Goal: Task Accomplishment & Management: Complete application form

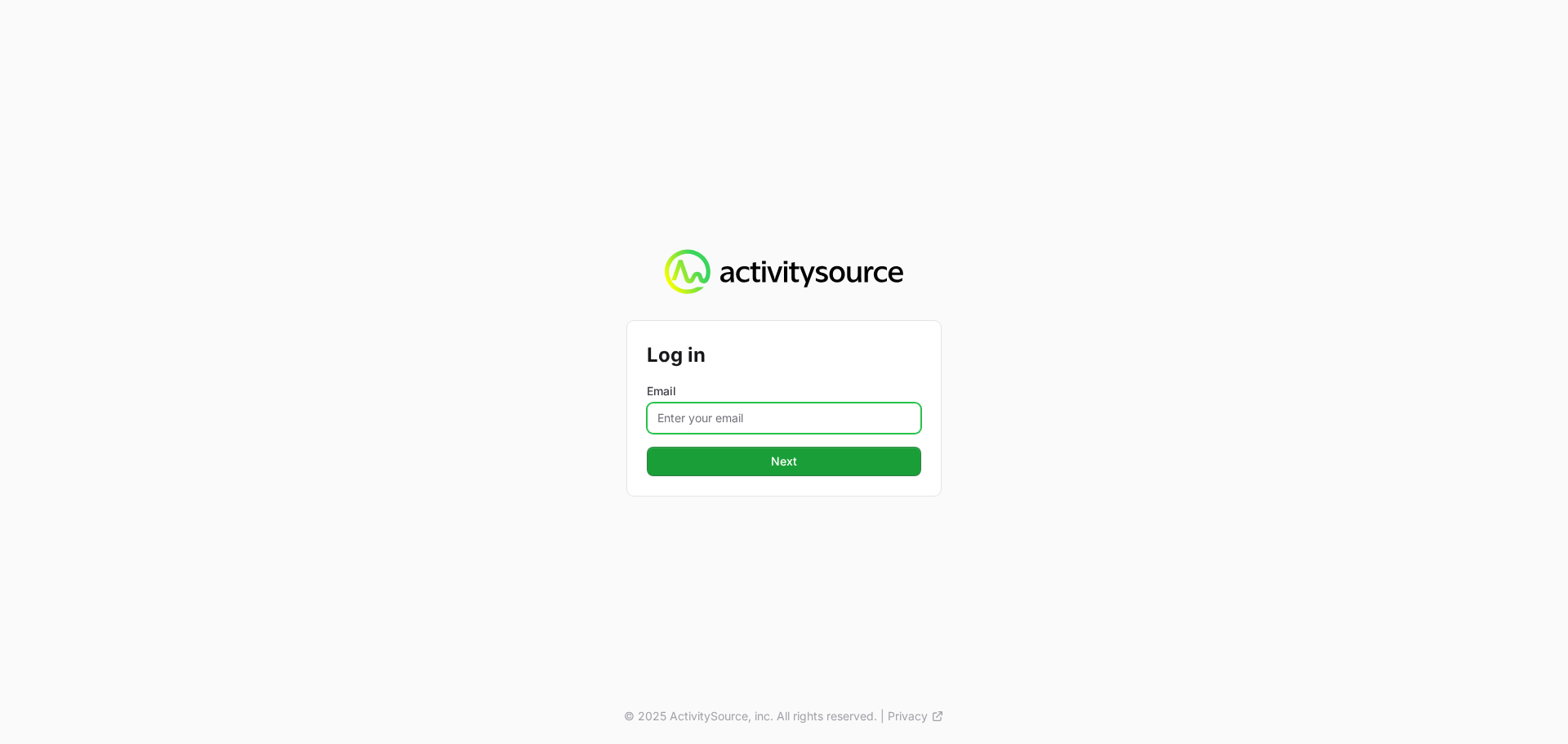
click at [784, 413] on input "Email" at bounding box center [784, 418] width 275 height 31
type input "[PERSON_NAME][EMAIL_ADDRESS][DOMAIN_NAME]"
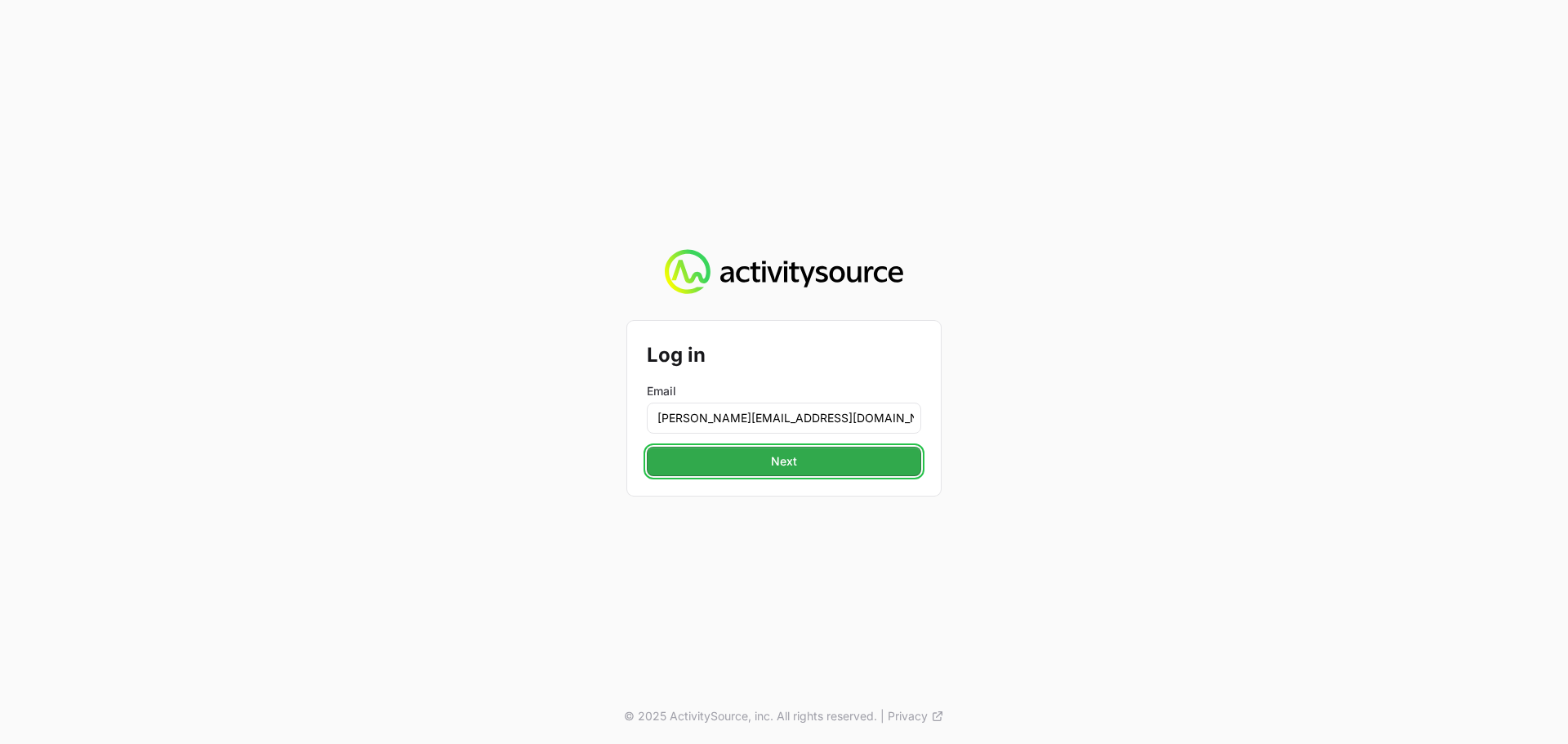
click at [814, 457] on button "Next" at bounding box center [784, 461] width 275 height 30
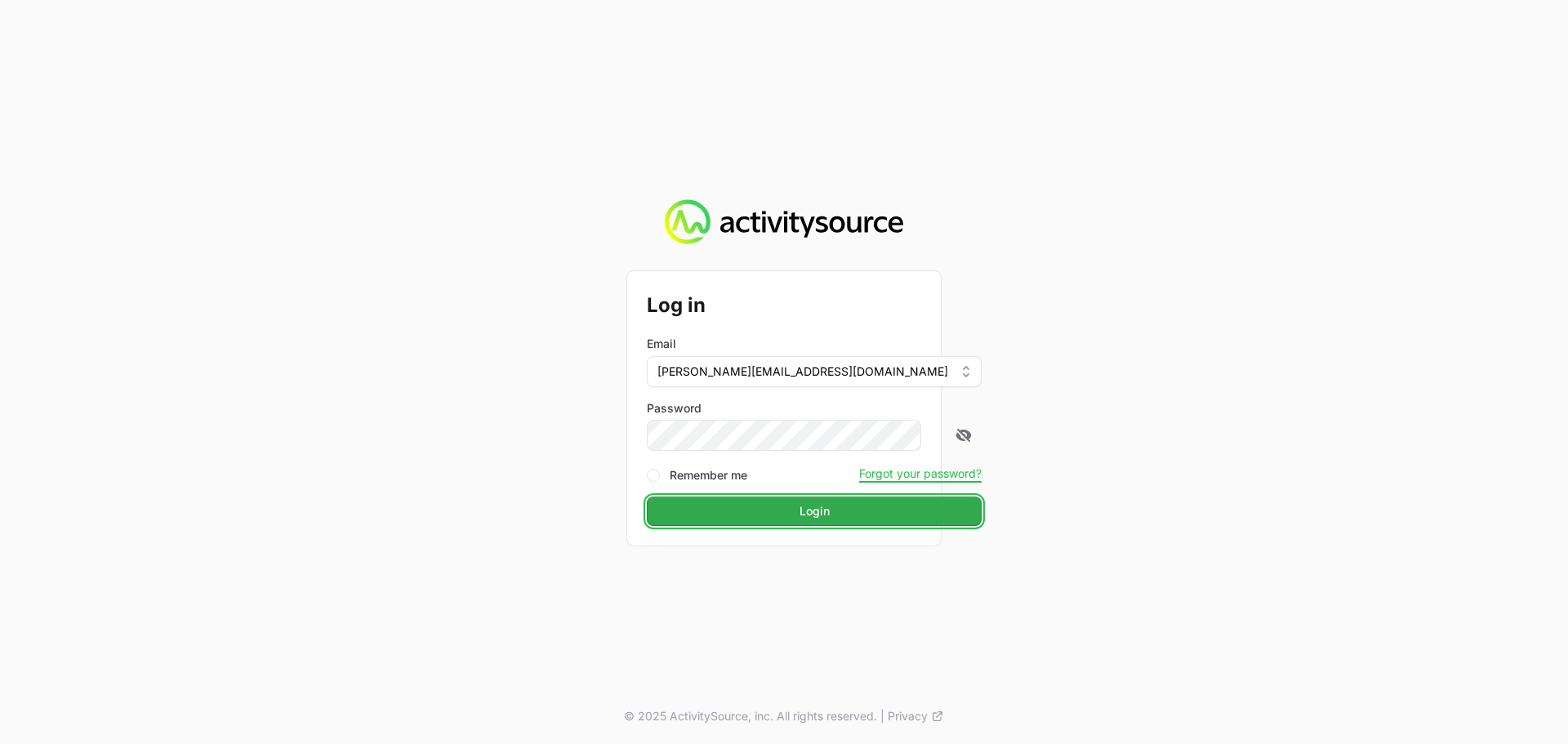
click at [808, 503] on button "Login" at bounding box center [814, 512] width 335 height 30
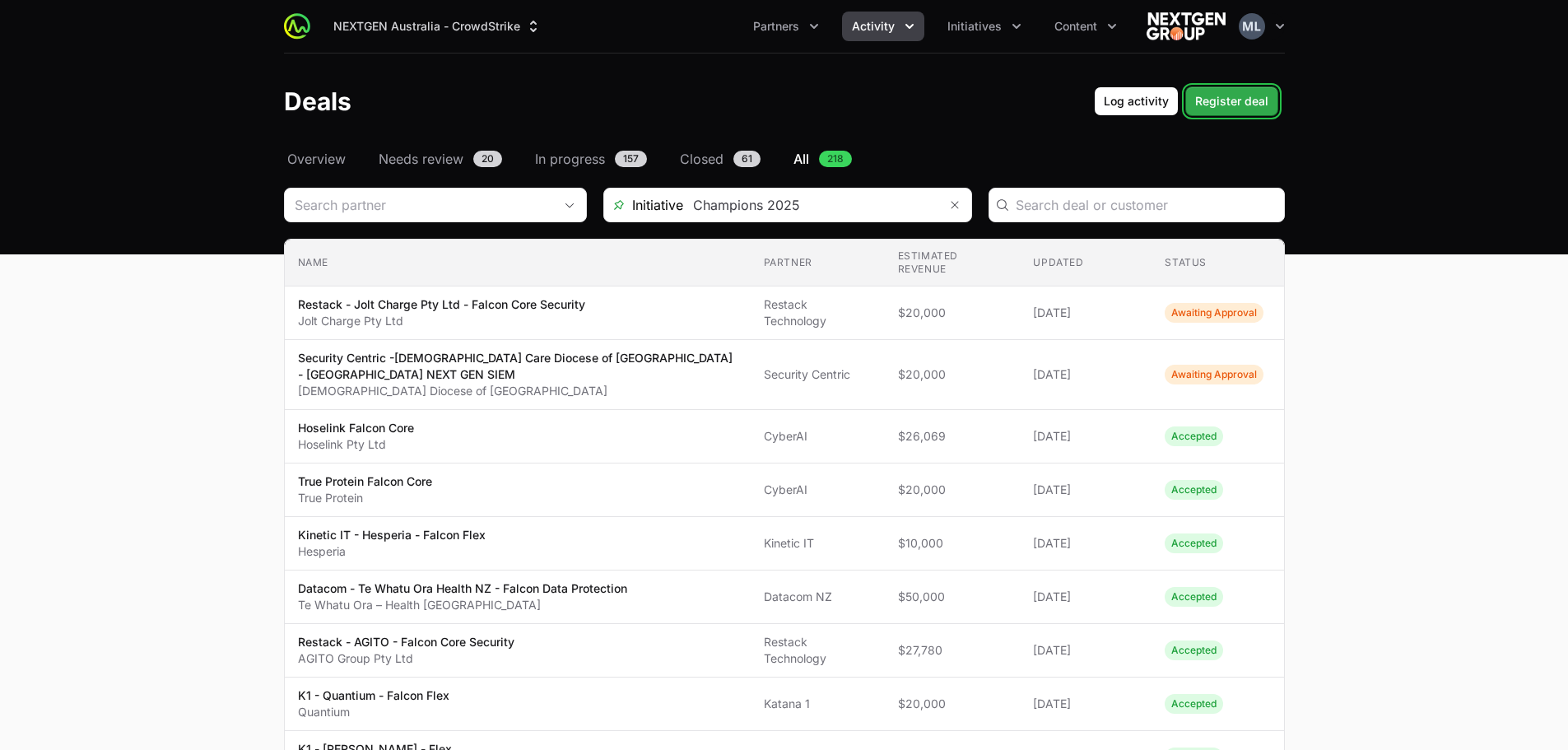
click at [1226, 98] on span "Register deal" at bounding box center [1231, 102] width 73 height 20
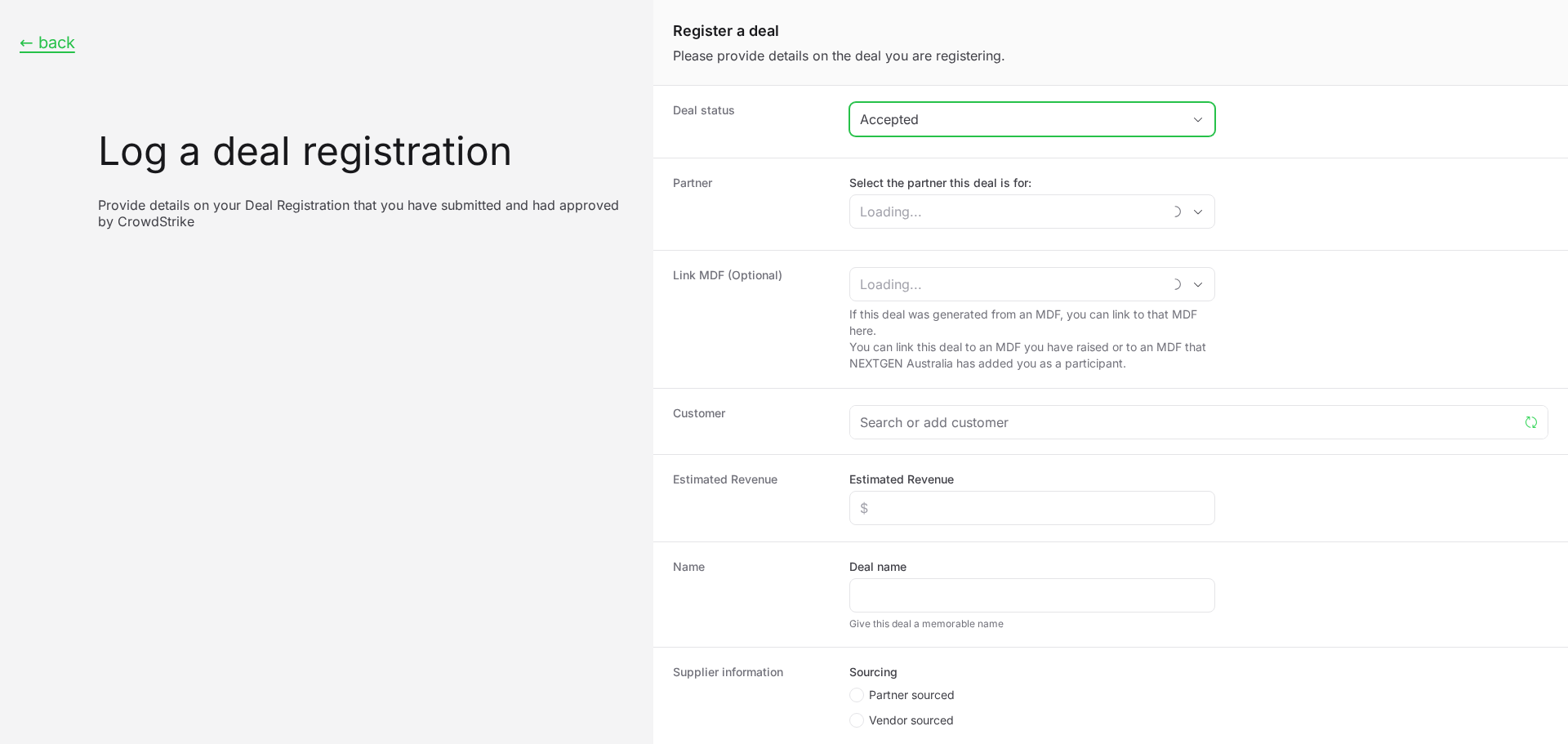
click at [931, 114] on div "Accepted" at bounding box center [1021, 119] width 322 height 20
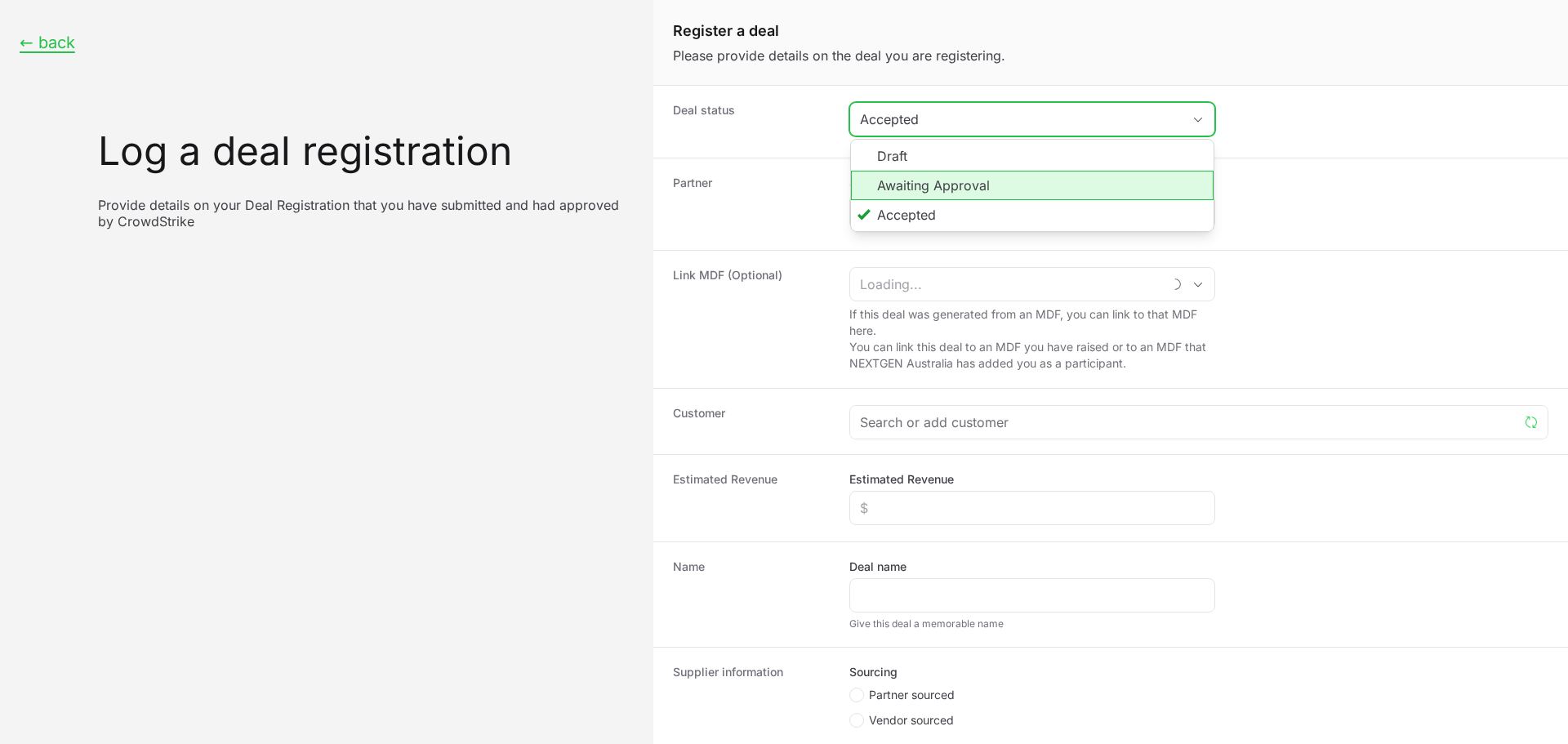
click at [927, 174] on li "Awaiting Approval" at bounding box center [1032, 185] width 363 height 30
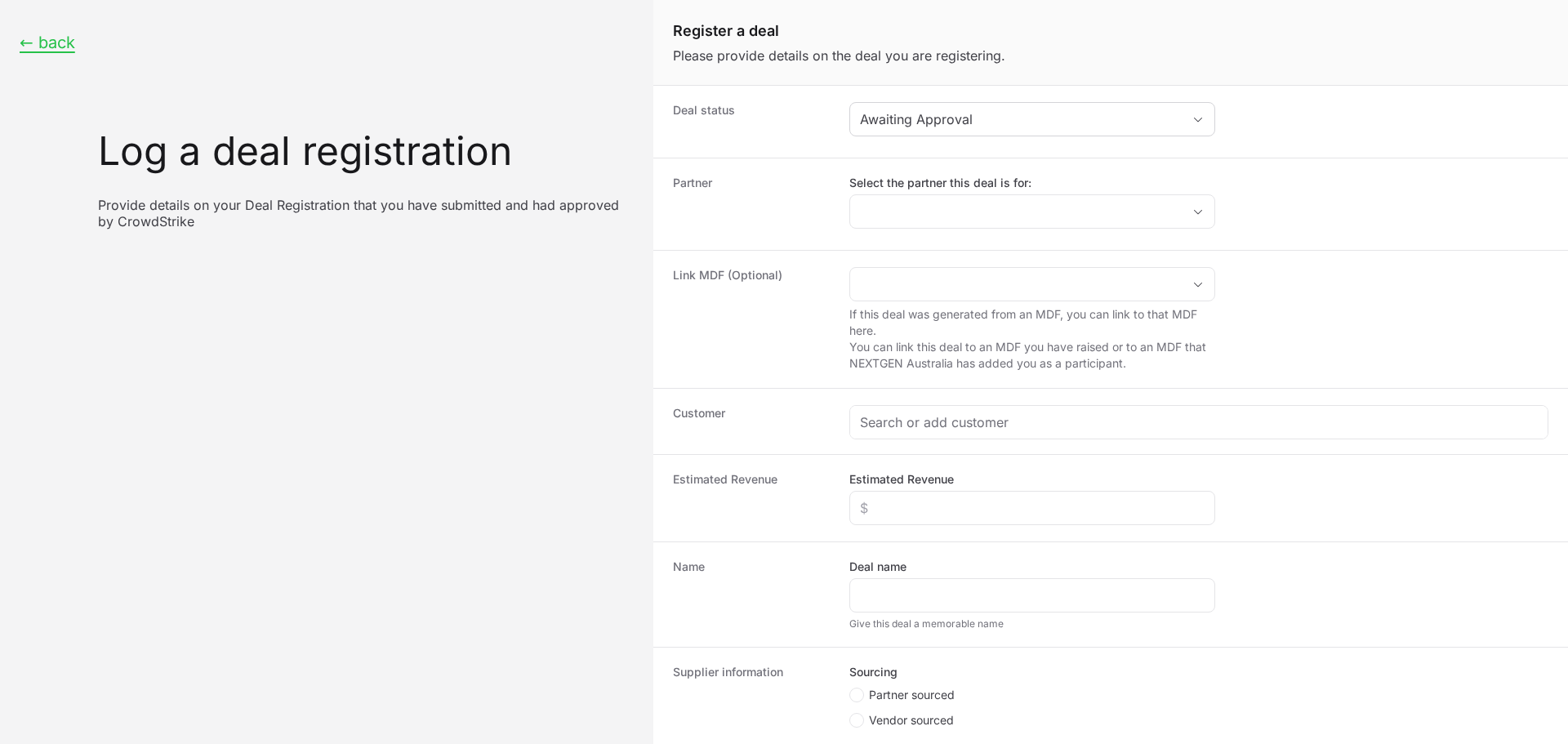
click at [927, 185] on label "Select the partner this deal is for:" at bounding box center [1032, 183] width 366 height 17
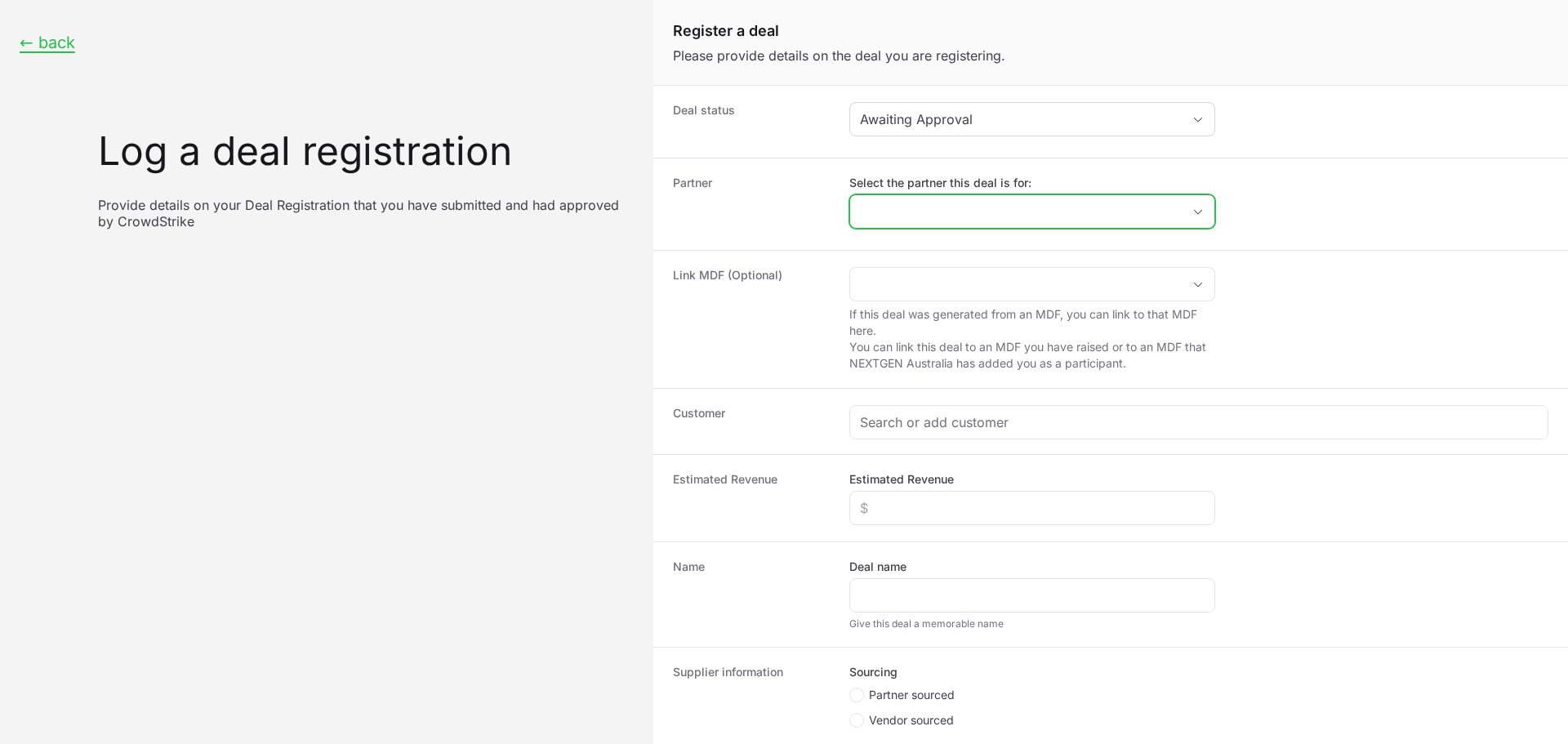
click at [927, 195] on input "Select the partner this deal is for:" at bounding box center [1016, 212] width 332 height 33
click at [925, 205] on input "Select the partner this deal is for:" at bounding box center [1006, 212] width 312 height 33
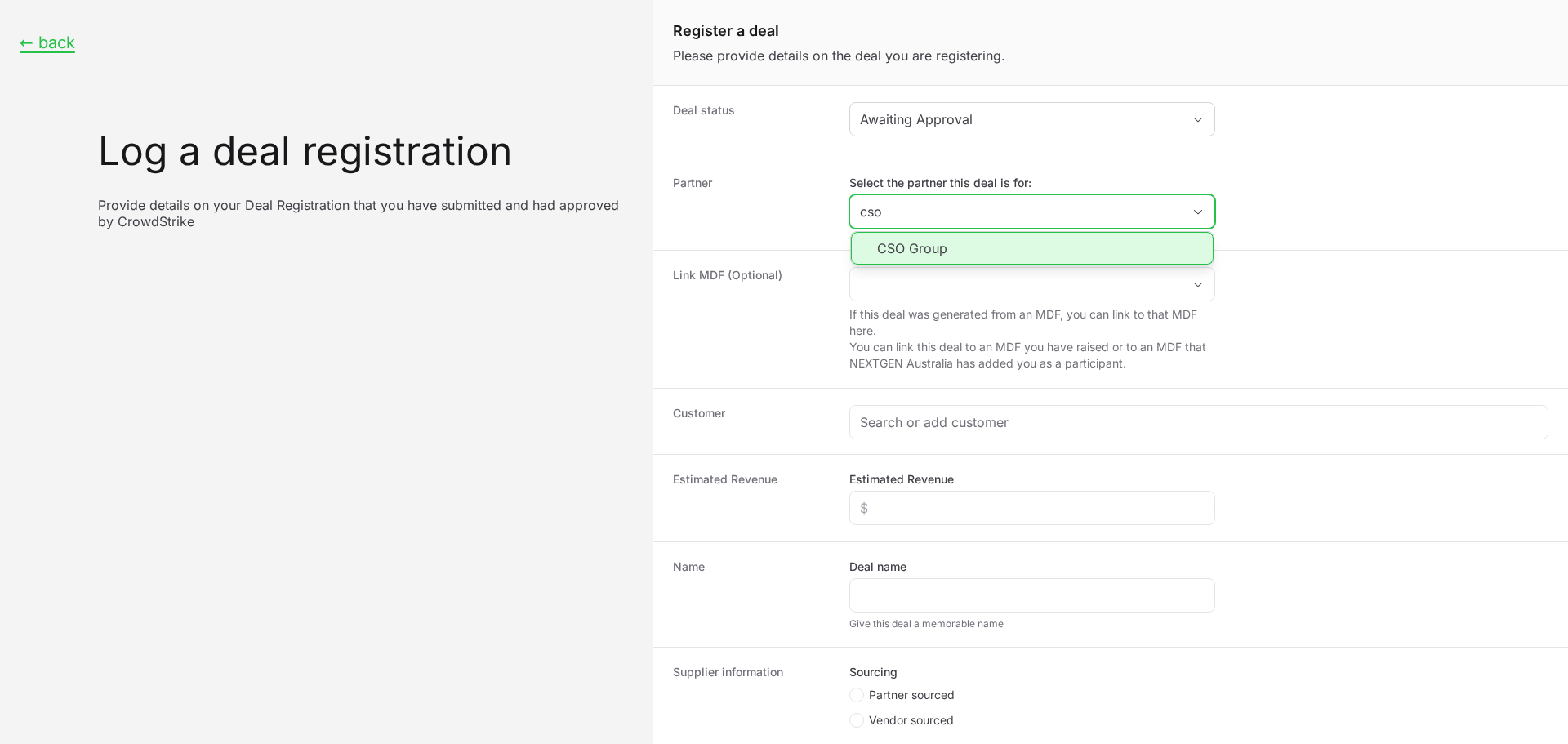
click at [931, 258] on li "CSO Group" at bounding box center [1032, 249] width 363 height 33
type input "CSO Group"
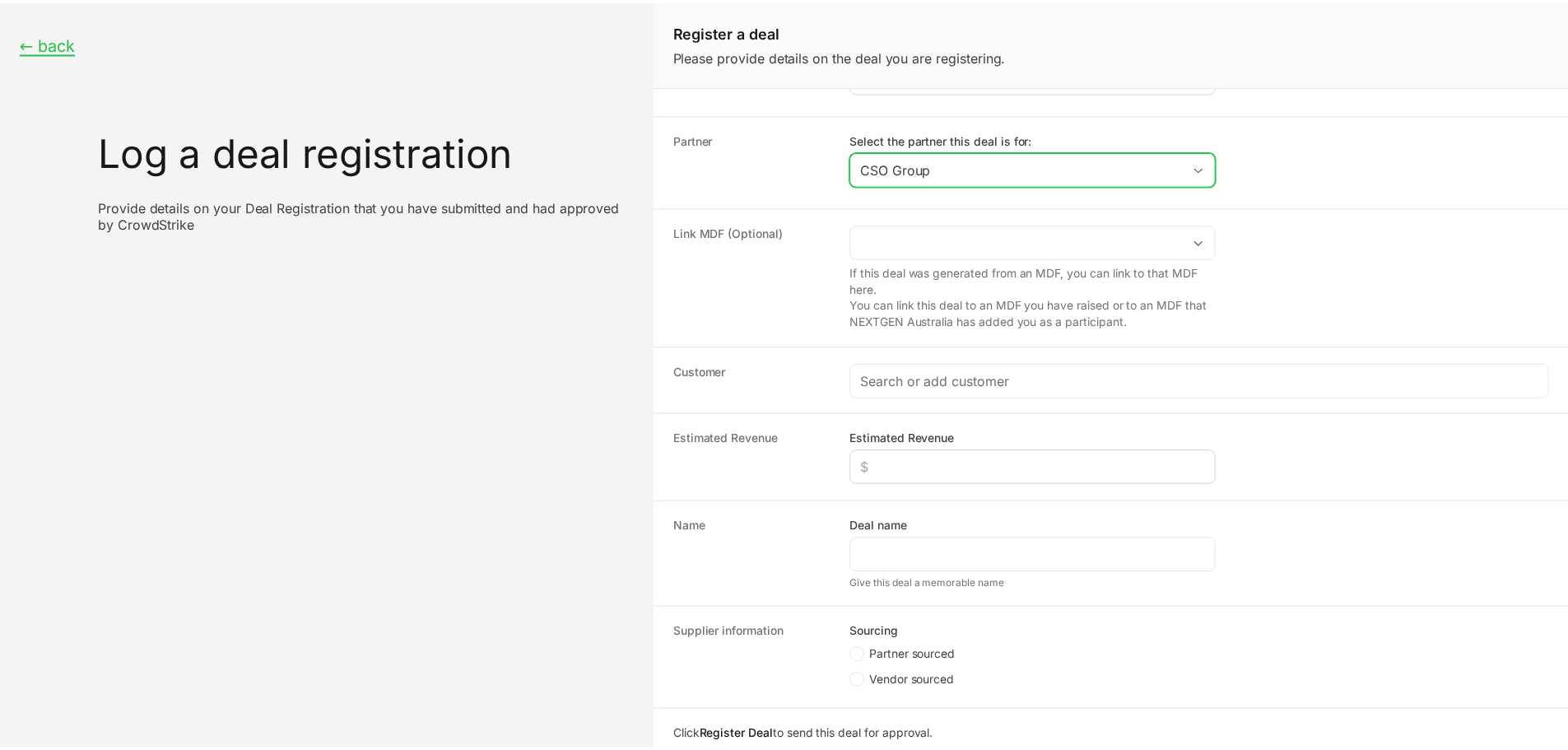
scroll to position [82, 0]
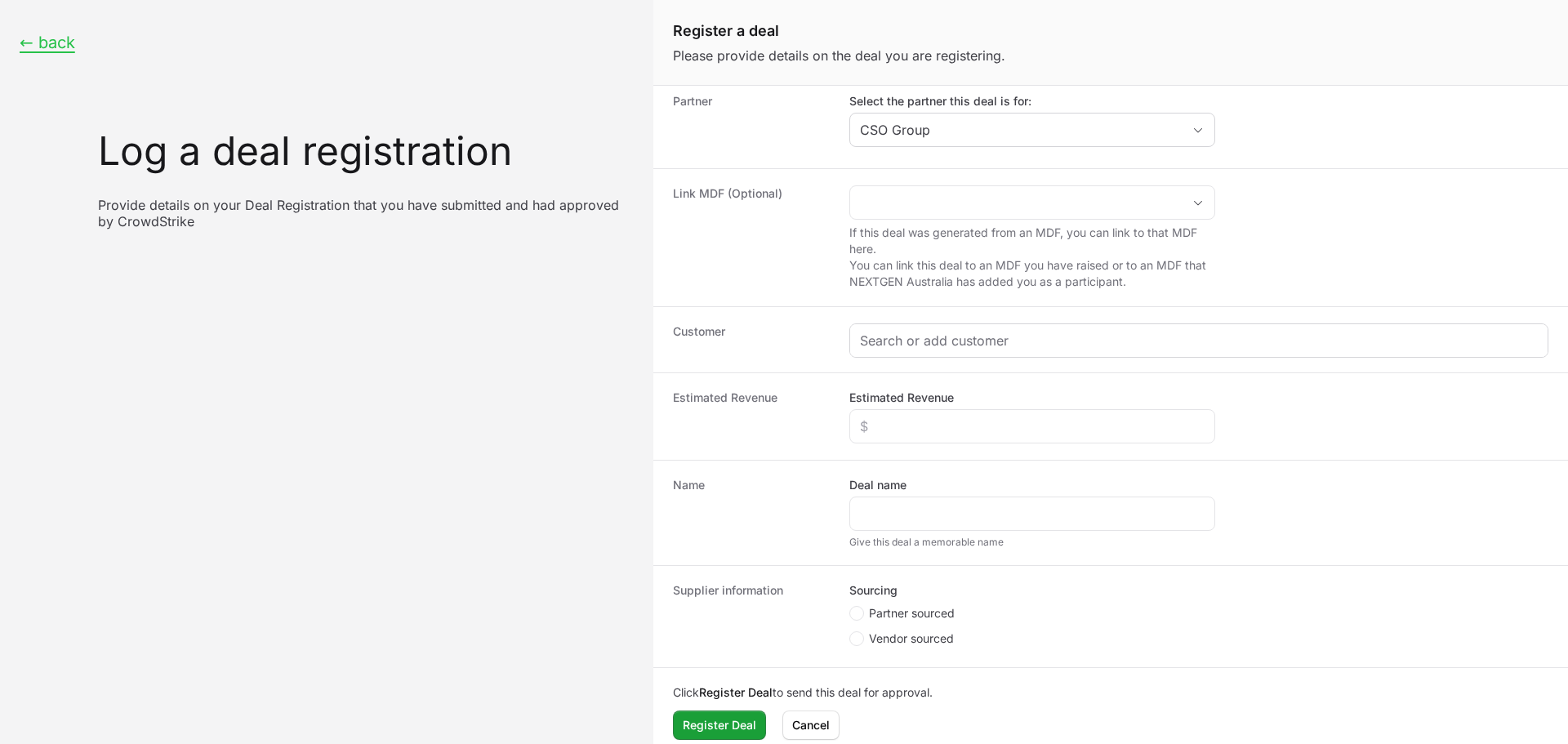
click at [975, 327] on div "Create activity form" at bounding box center [1199, 341] width 698 height 33
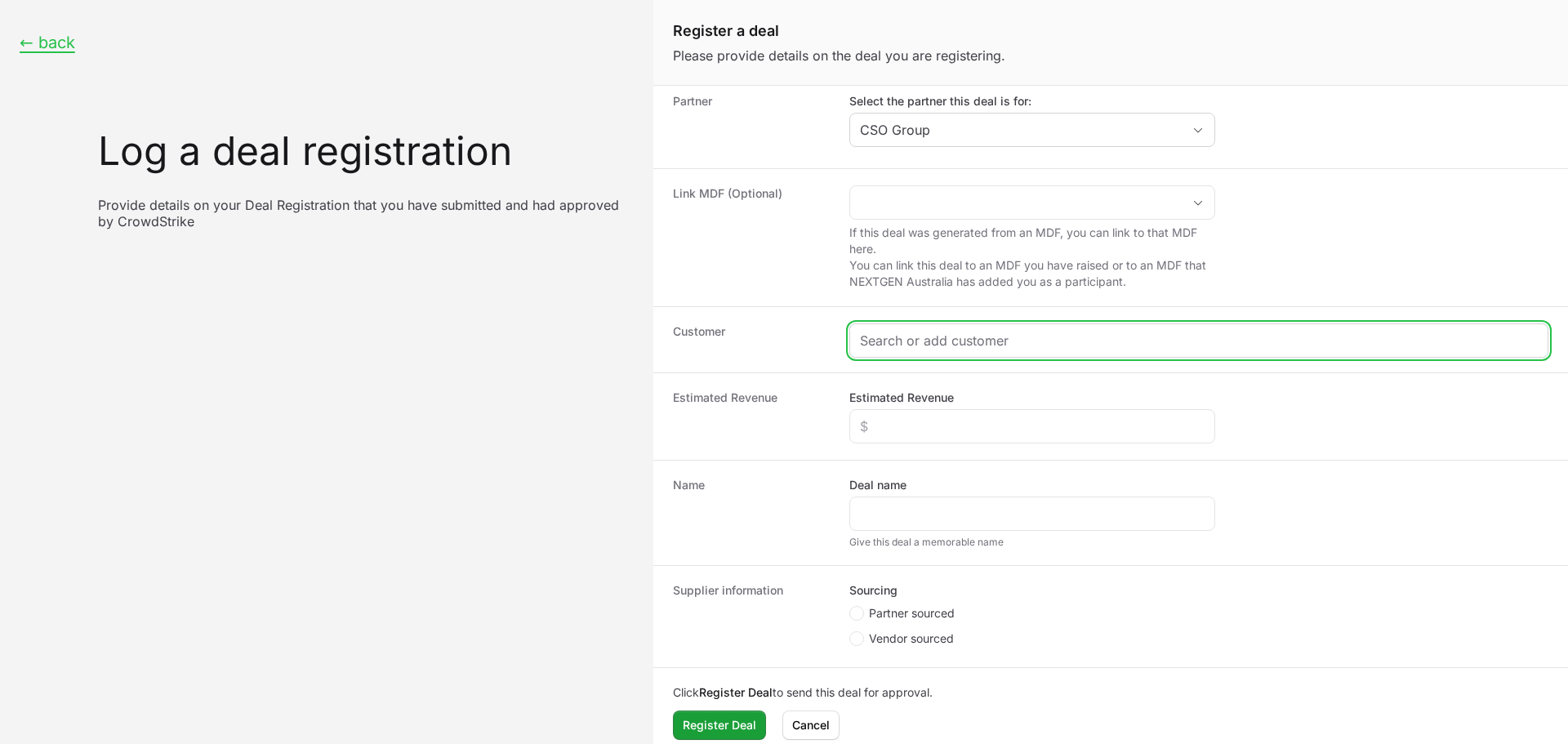
click at [977, 333] on input "Create activity form" at bounding box center [1199, 341] width 678 height 20
click at [1078, 344] on input "Create activity form" at bounding box center [1199, 341] width 678 height 20
paste input "[URL][DOMAIN_NAME]"
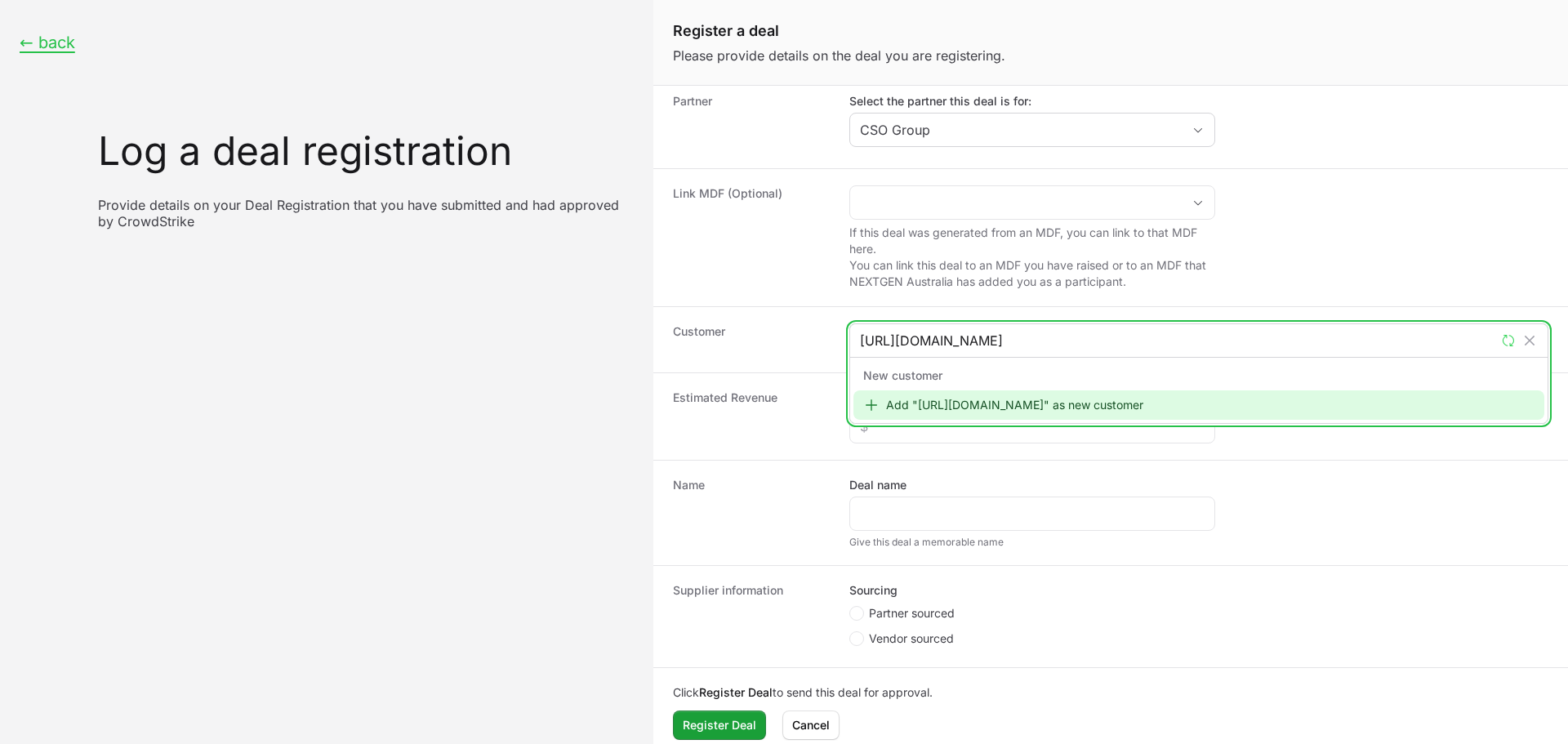
type input "[URL][DOMAIN_NAME]"
click at [1102, 403] on div "Add "[URL][DOMAIN_NAME]" as new customer" at bounding box center [1199, 405] width 691 height 30
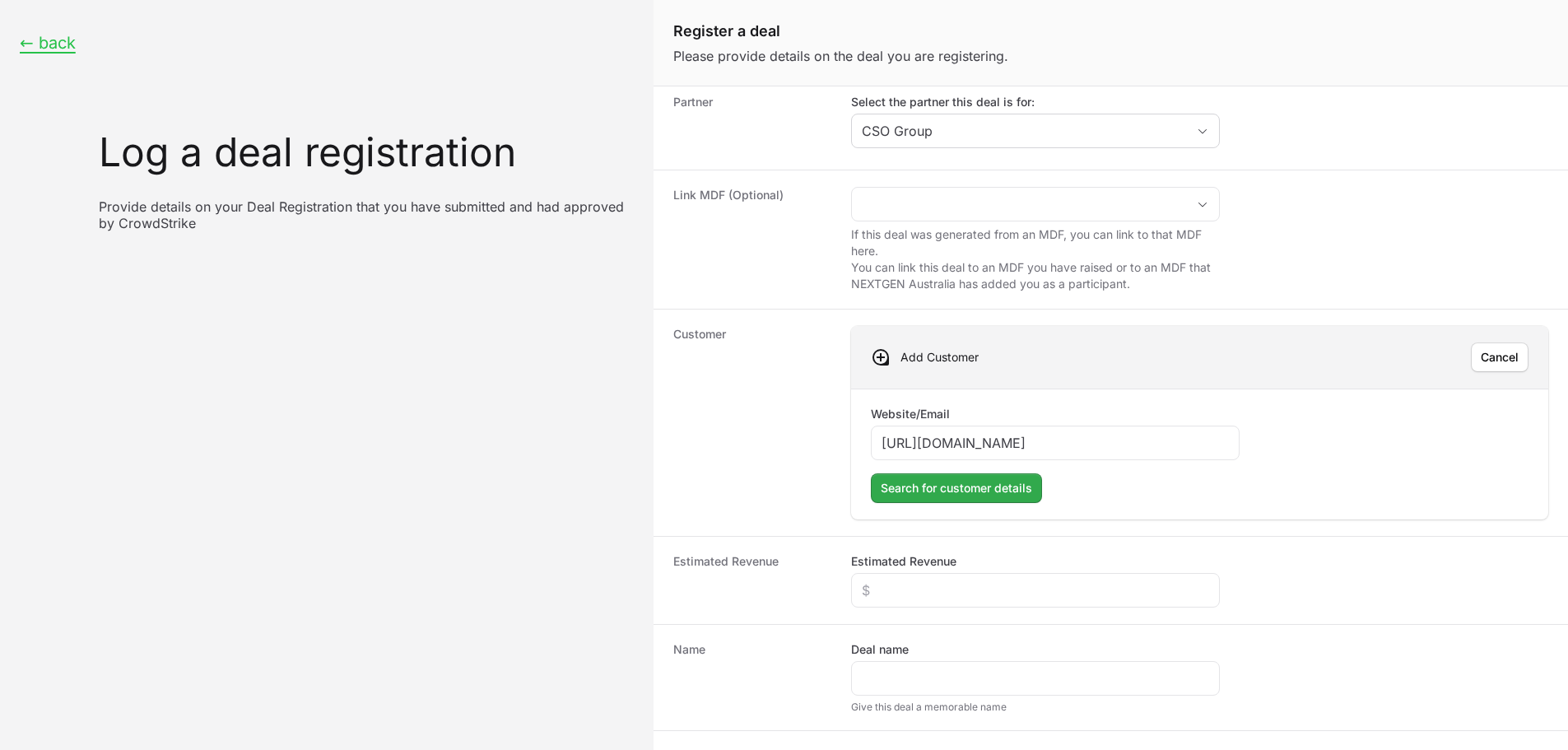
type input "[URL][DOMAIN_NAME]"
click at [970, 489] on span "Search for customer details" at bounding box center [956, 488] width 152 height 20
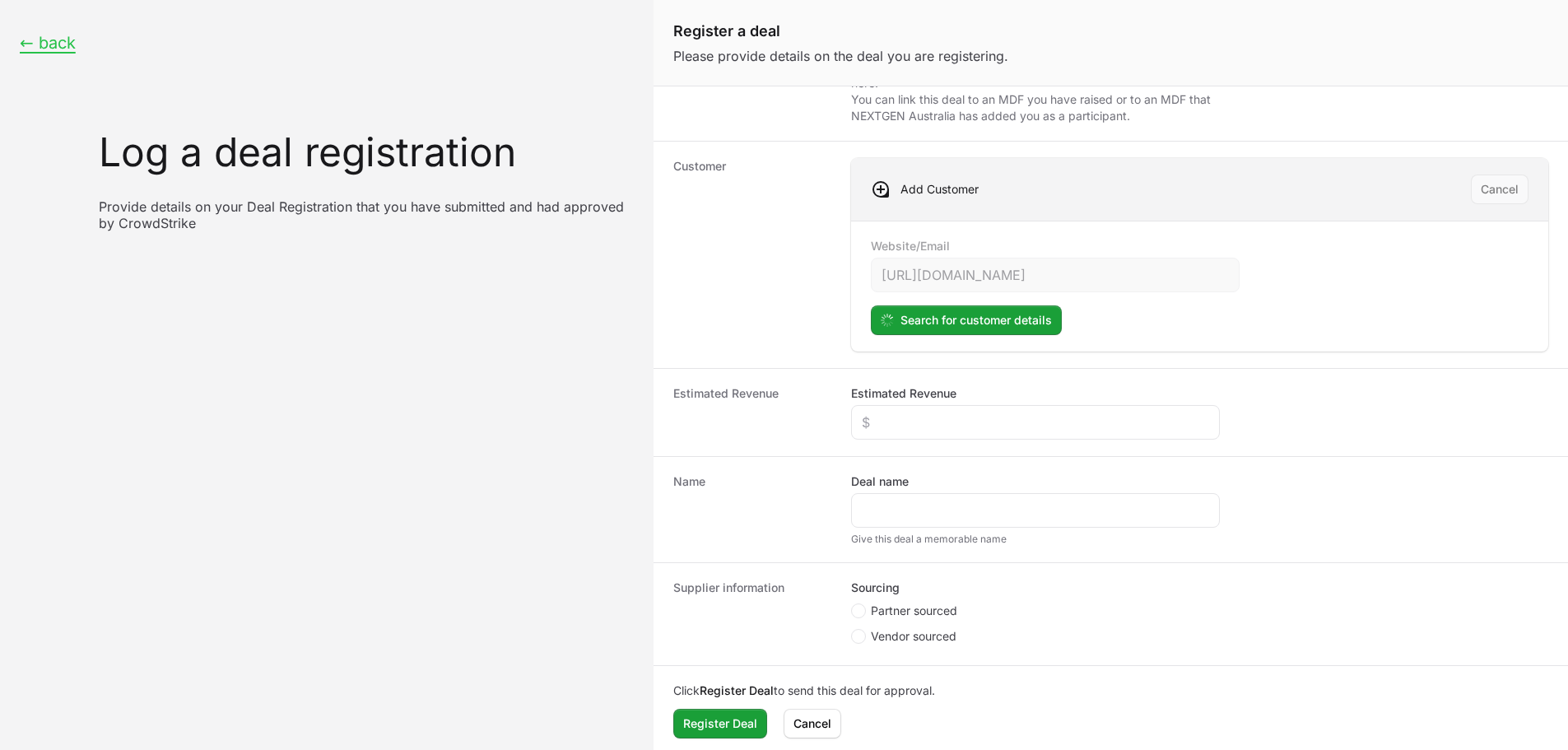
scroll to position [258, 0]
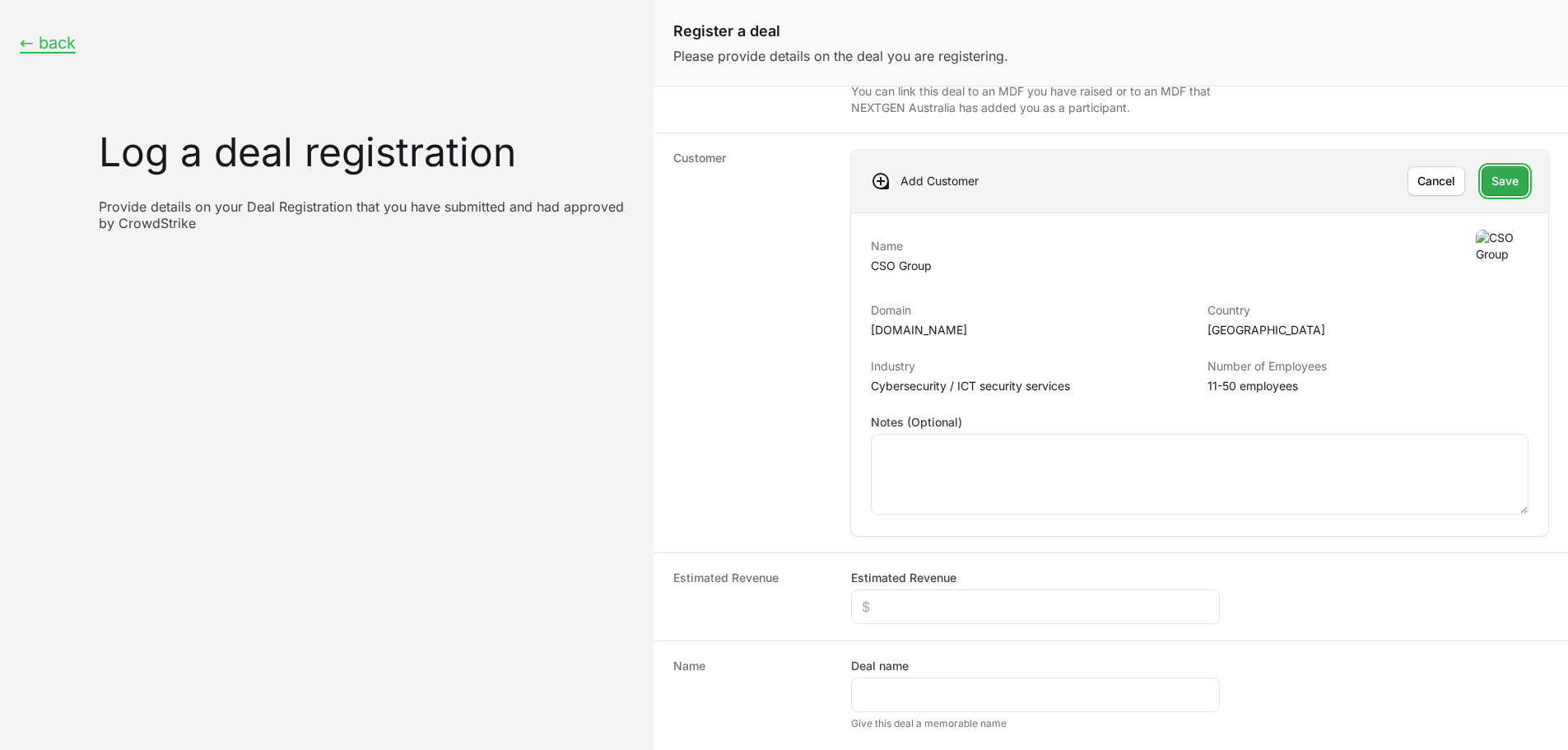
click at [1500, 181] on span "Save" at bounding box center [1505, 181] width 27 height 20
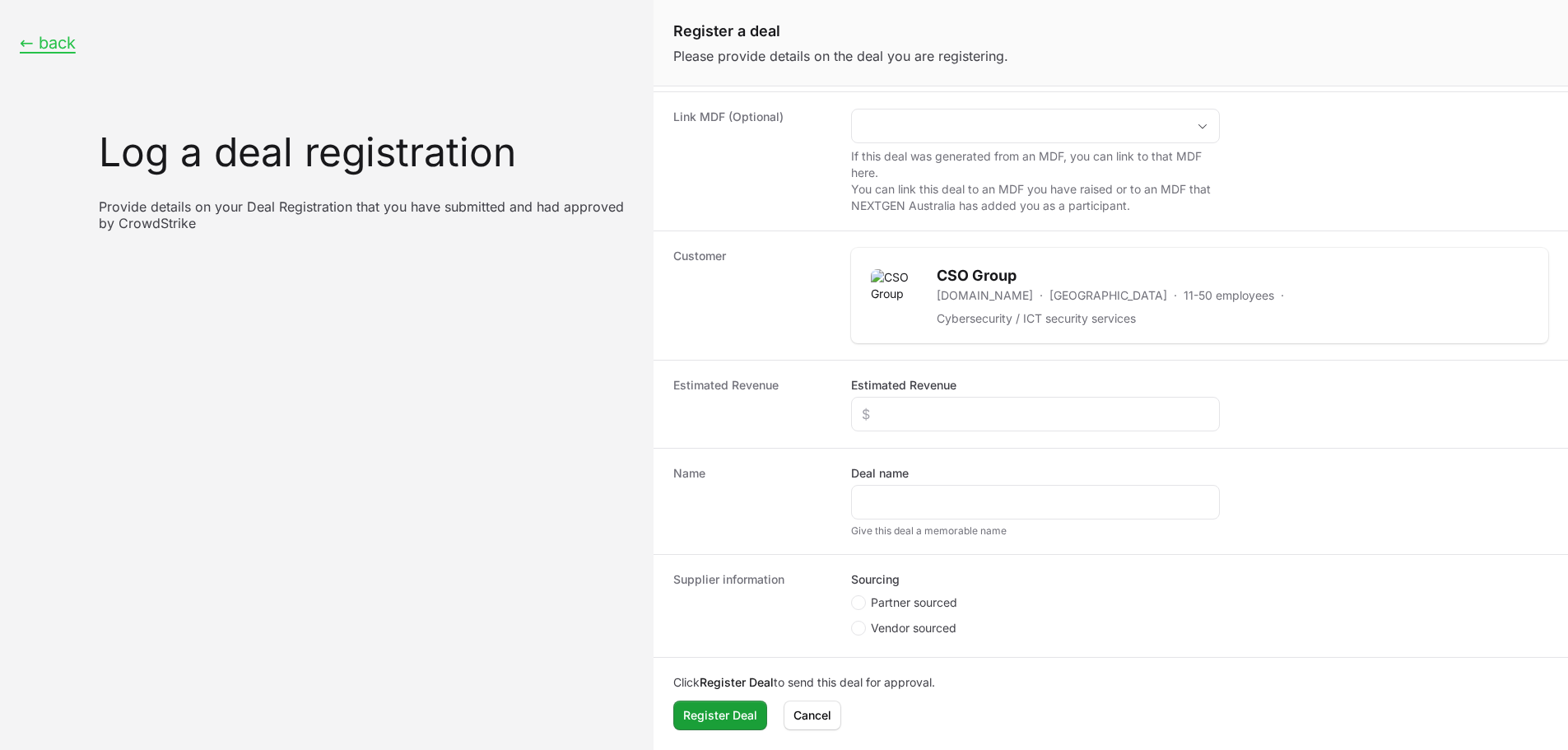
scroll to position [151, 0]
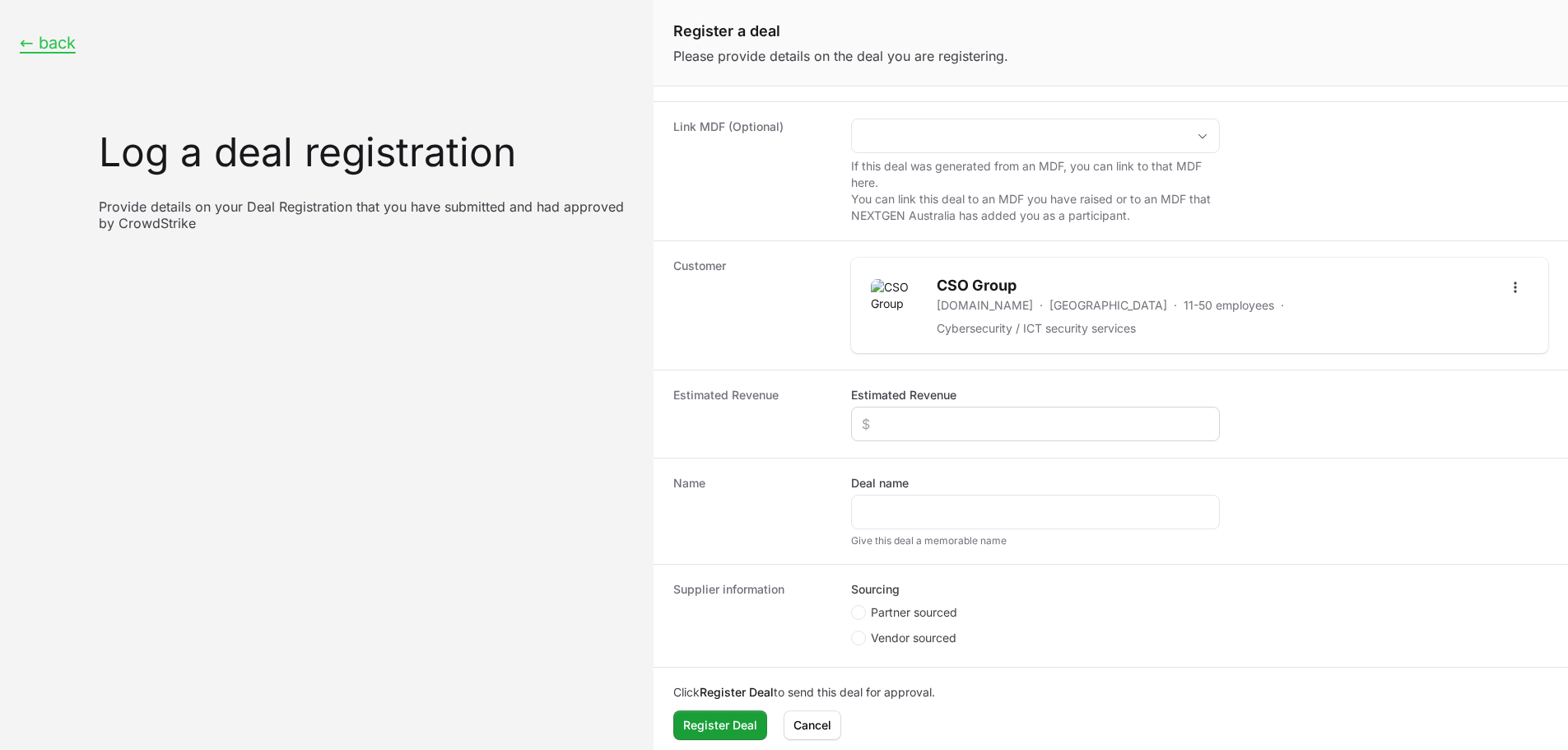
drag, startPoint x: 1016, startPoint y: 392, endPoint x: 1019, endPoint y: 407, distance: 15.3
click at [1017, 394] on div "Estimated Revenue" at bounding box center [1035, 413] width 369 height 54
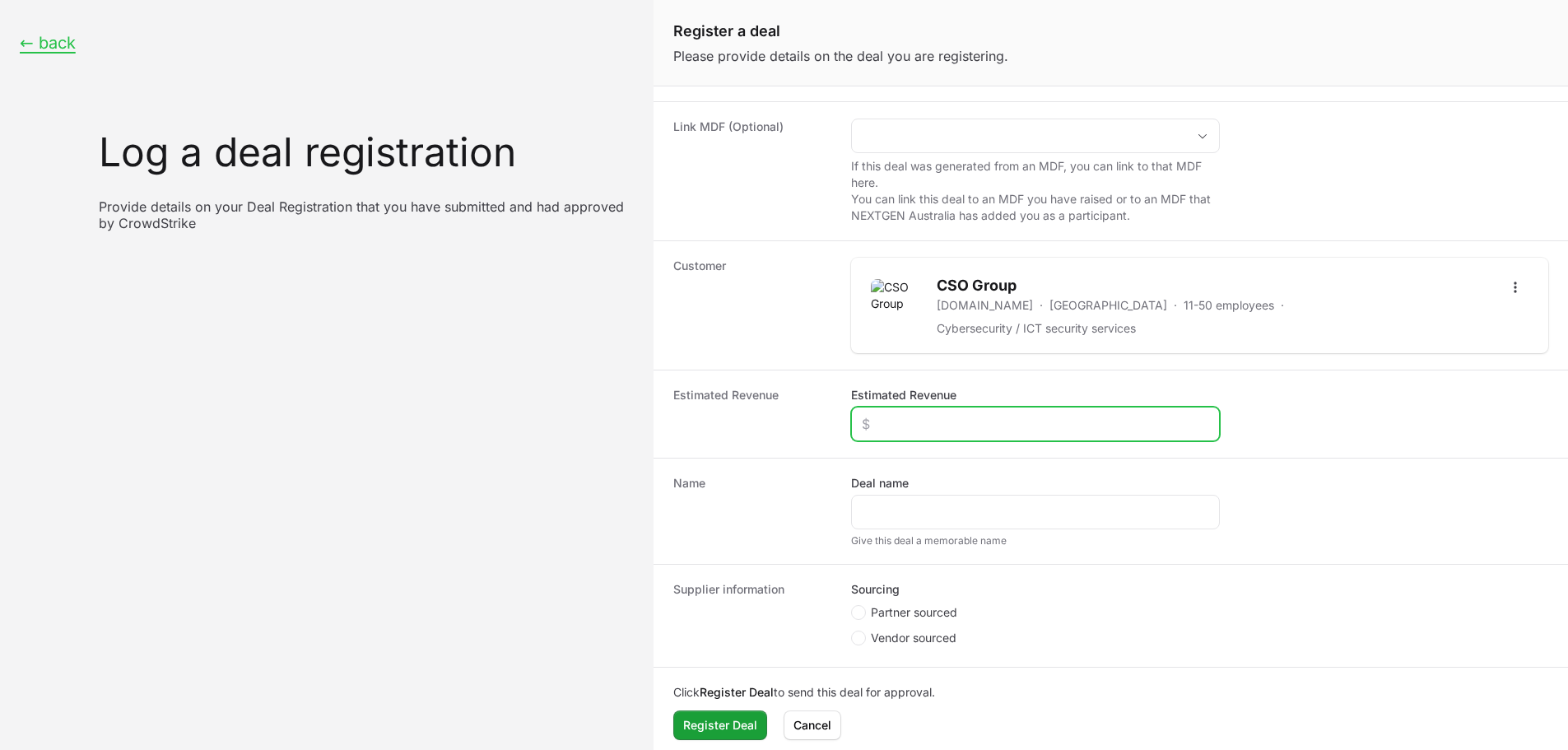
click at [1019, 415] on input "Estimated Revenue" at bounding box center [1035, 424] width 347 height 20
type input "$20,000"
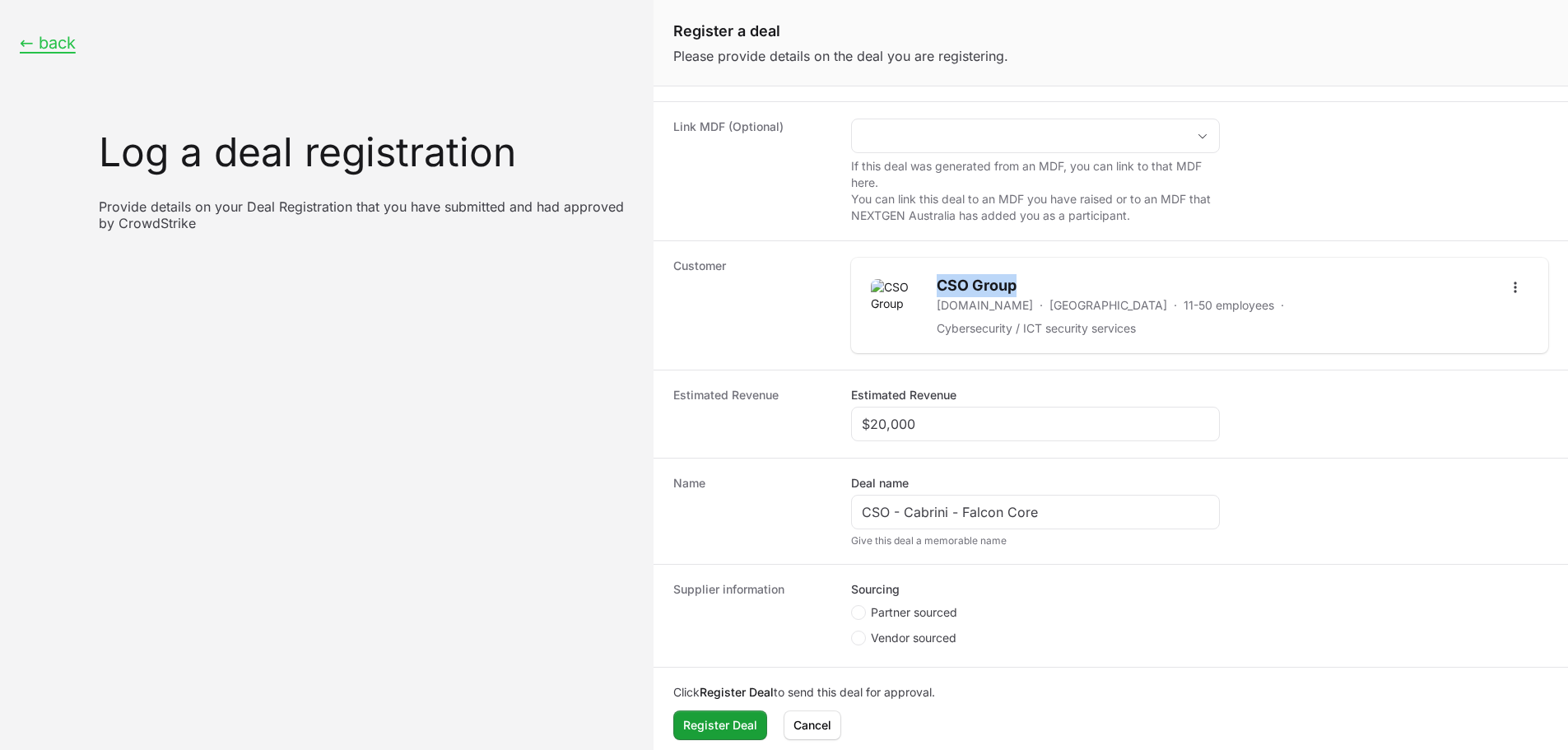
drag, startPoint x: 1018, startPoint y: 290, endPoint x: 936, endPoint y: 286, distance: 82.1
click at [936, 286] on h2 "CSO Group" at bounding box center [1212, 286] width 552 height 23
copy h2 "CSO Group"
click at [924, 502] on input "CSO - Cabrini - Falcon Core" at bounding box center [1035, 512] width 347 height 20
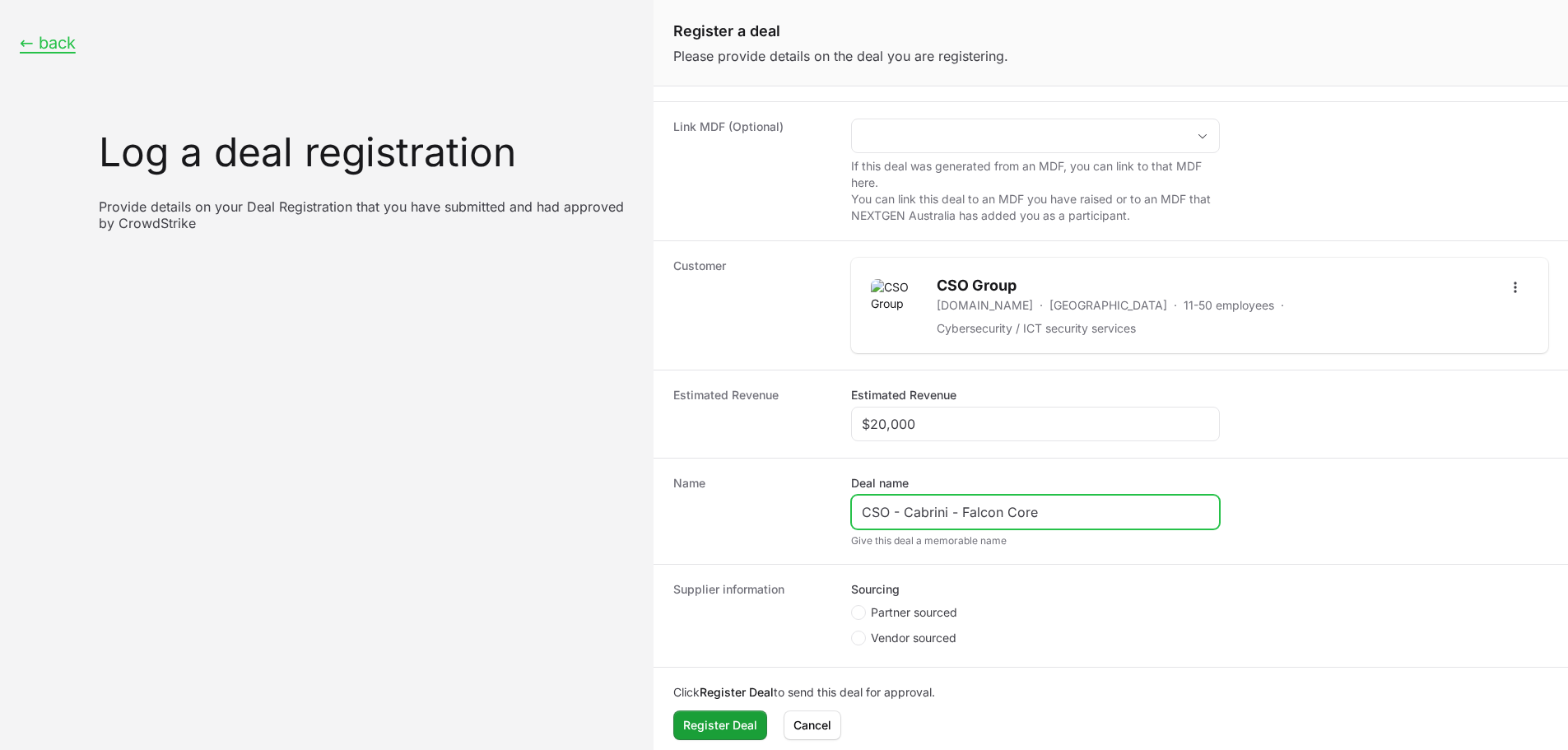
paste input "SO Group"
click at [1076, 504] on input "CSO - CSO Group - Falcon Core" at bounding box center [1035, 512] width 347 height 20
type input "CSO - CSO Group - Falcon Core"
click at [907, 604] on span "Partner sourced" at bounding box center [914, 612] width 87 height 17
click at [852, 749] on input "Partner sourced" at bounding box center [851, 757] width 2 height 2
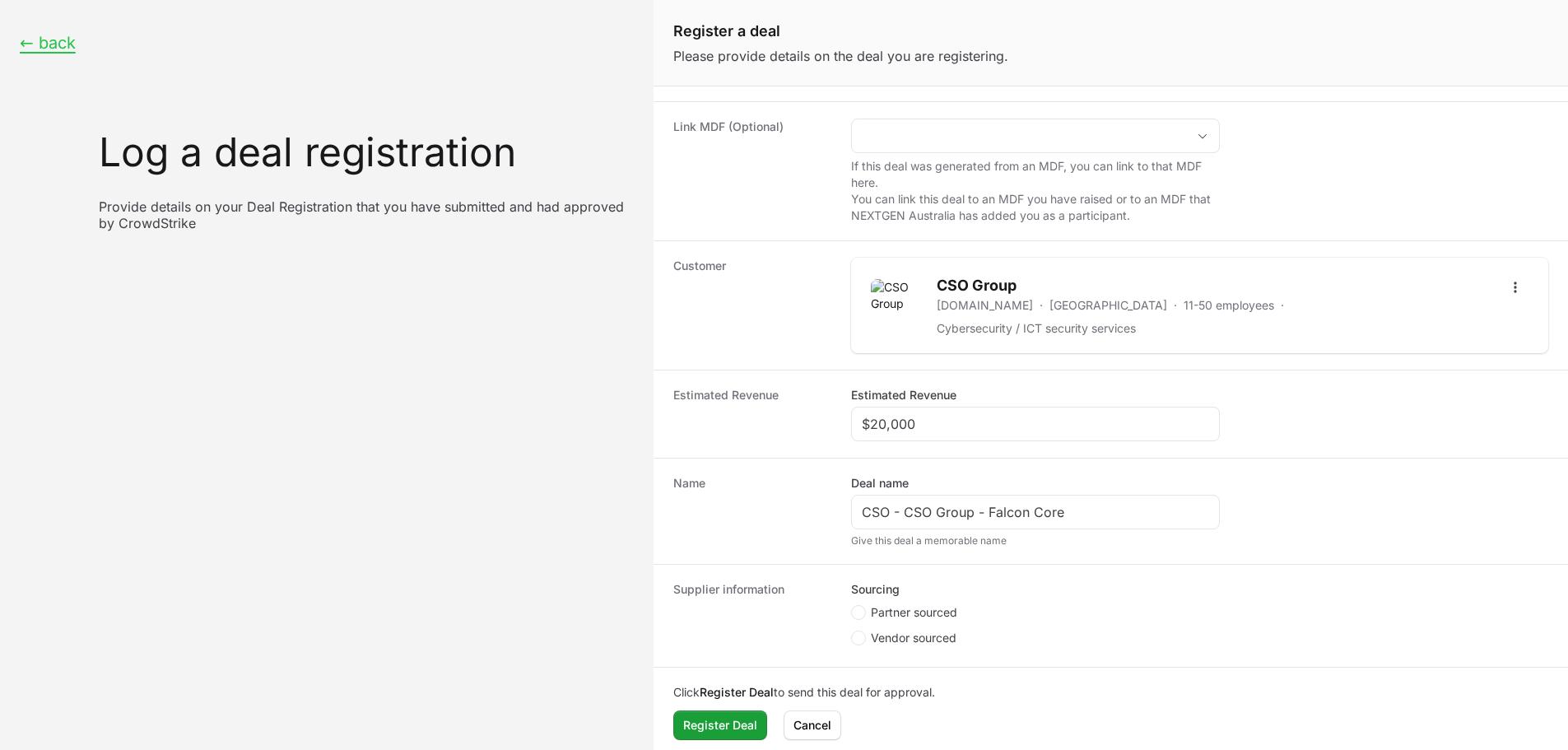
radio input "true"
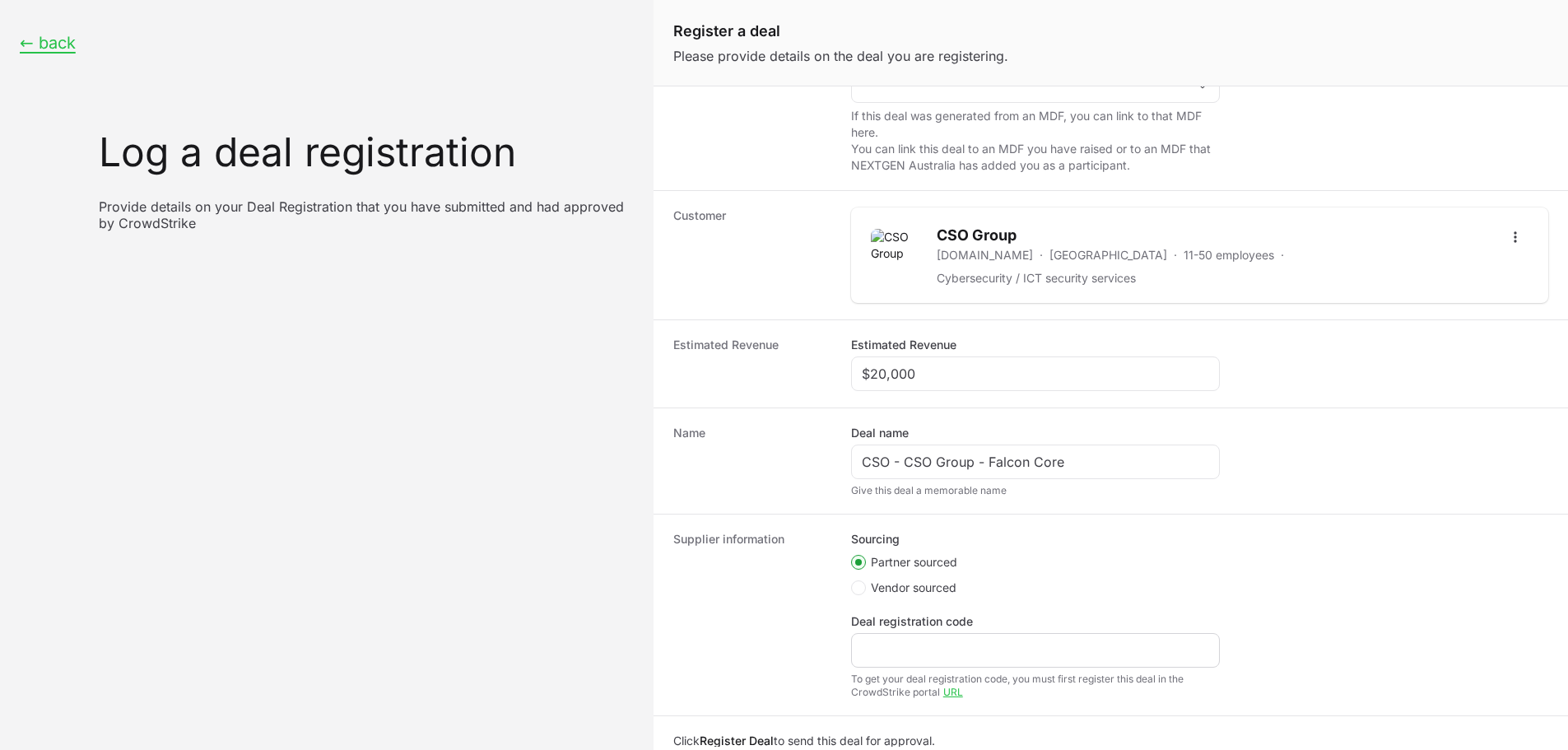
scroll to position [249, 0]
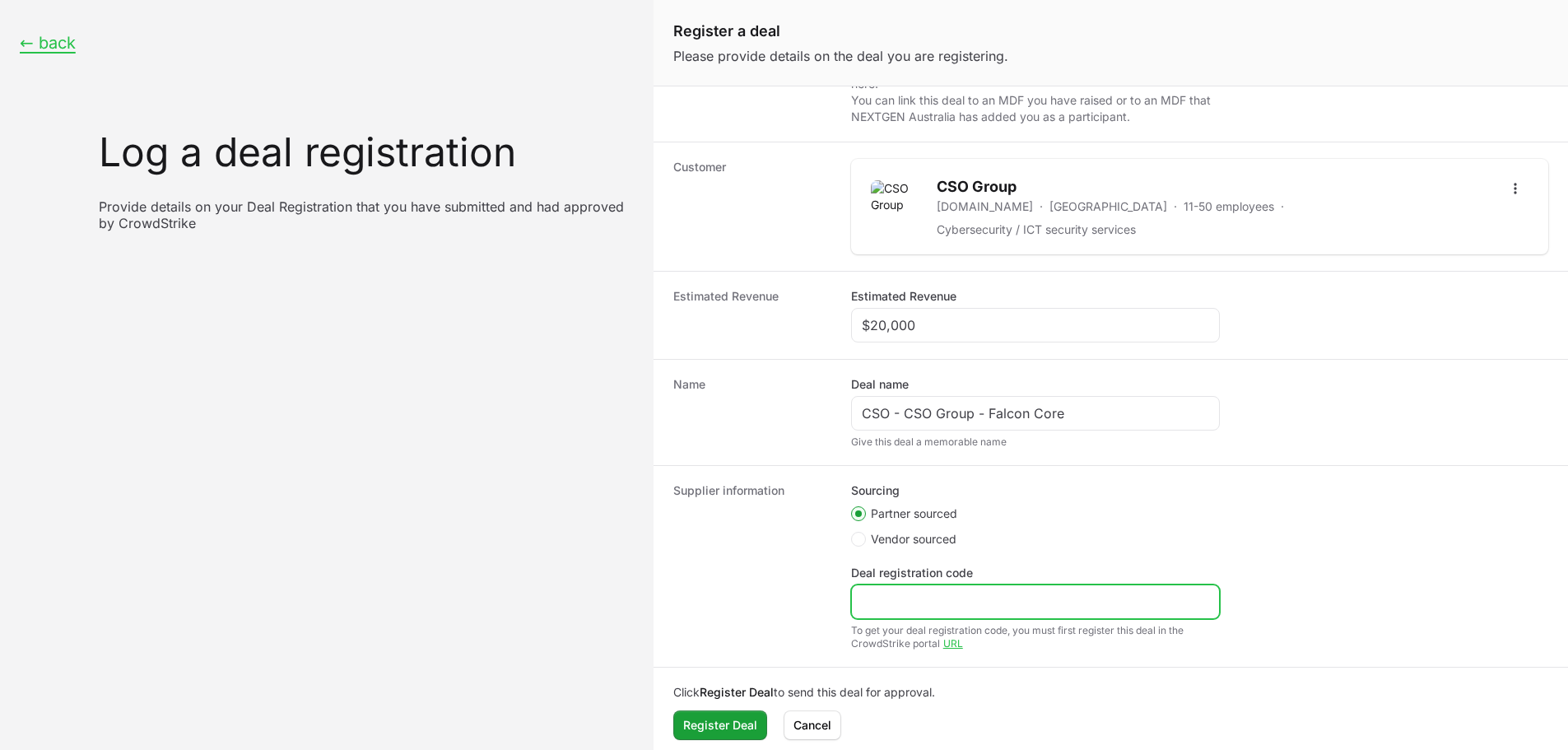
click at [925, 597] on input "Deal registration code" at bounding box center [1035, 602] width 347 height 20
paste input "DR-57d4a505"
type input "DR-57d4a505"
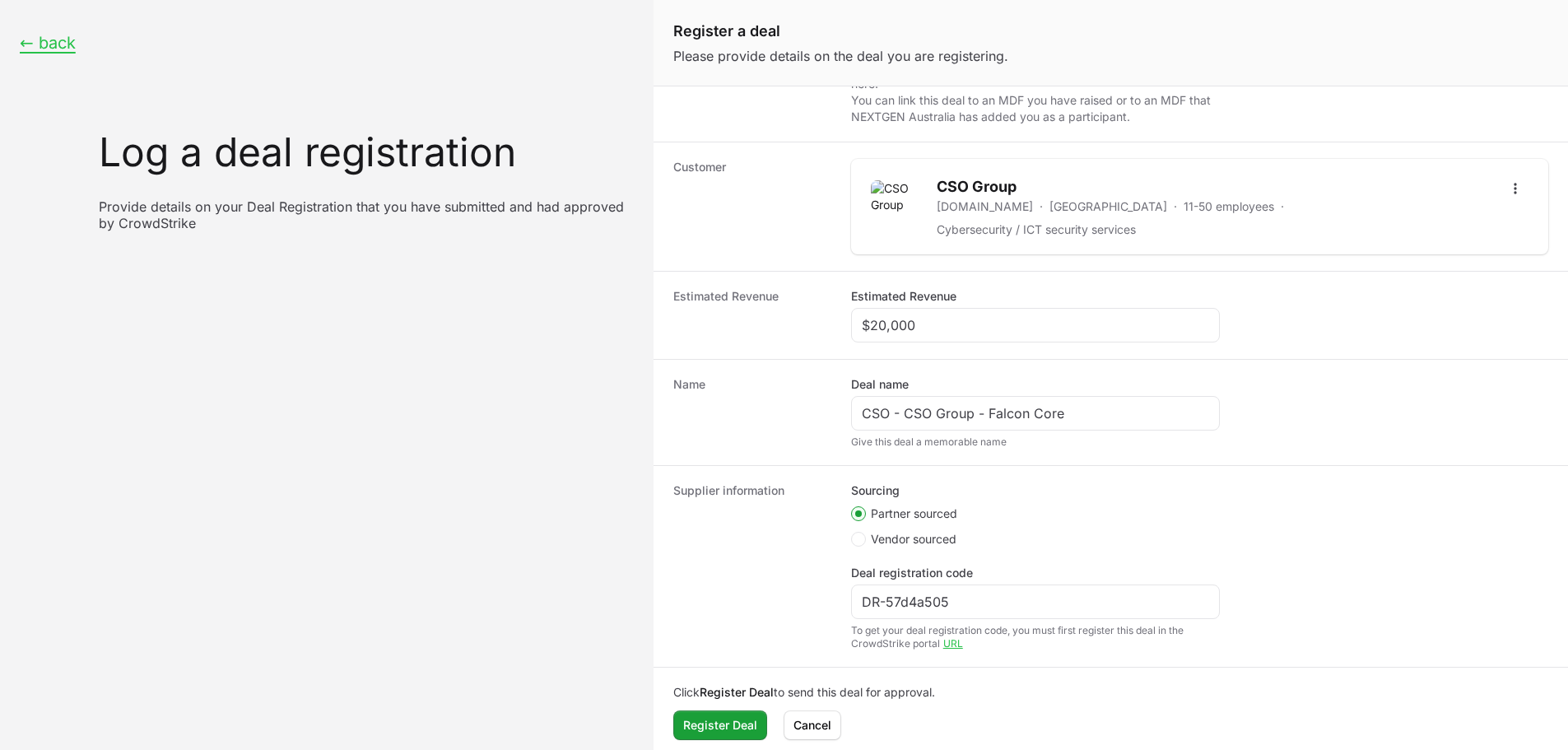
click at [749, 579] on dt "Supplier information" at bounding box center [752, 567] width 158 height 168
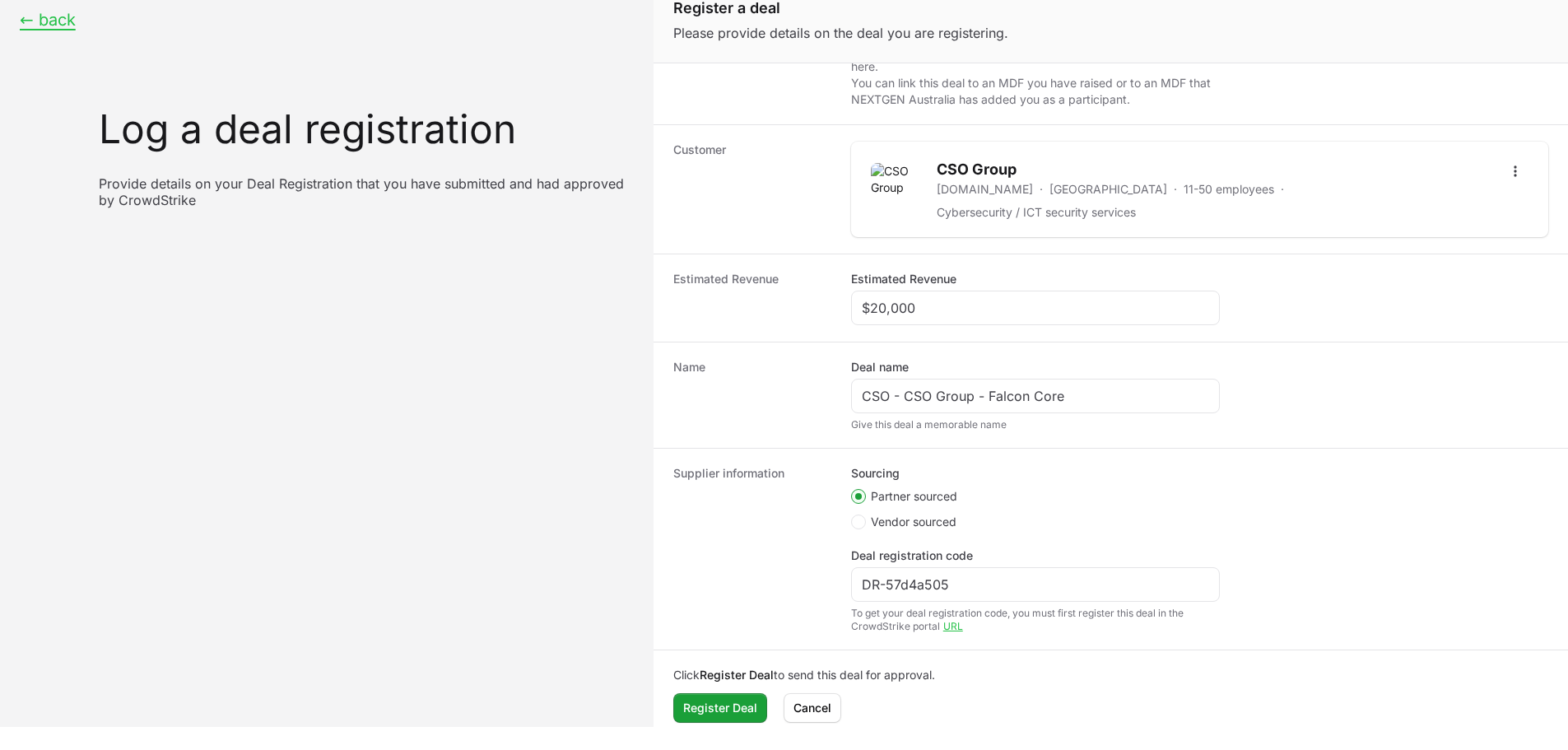
scroll to position [247, 0]
click at [738, 708] on button "Register Deal" at bounding box center [720, 705] width 94 height 30
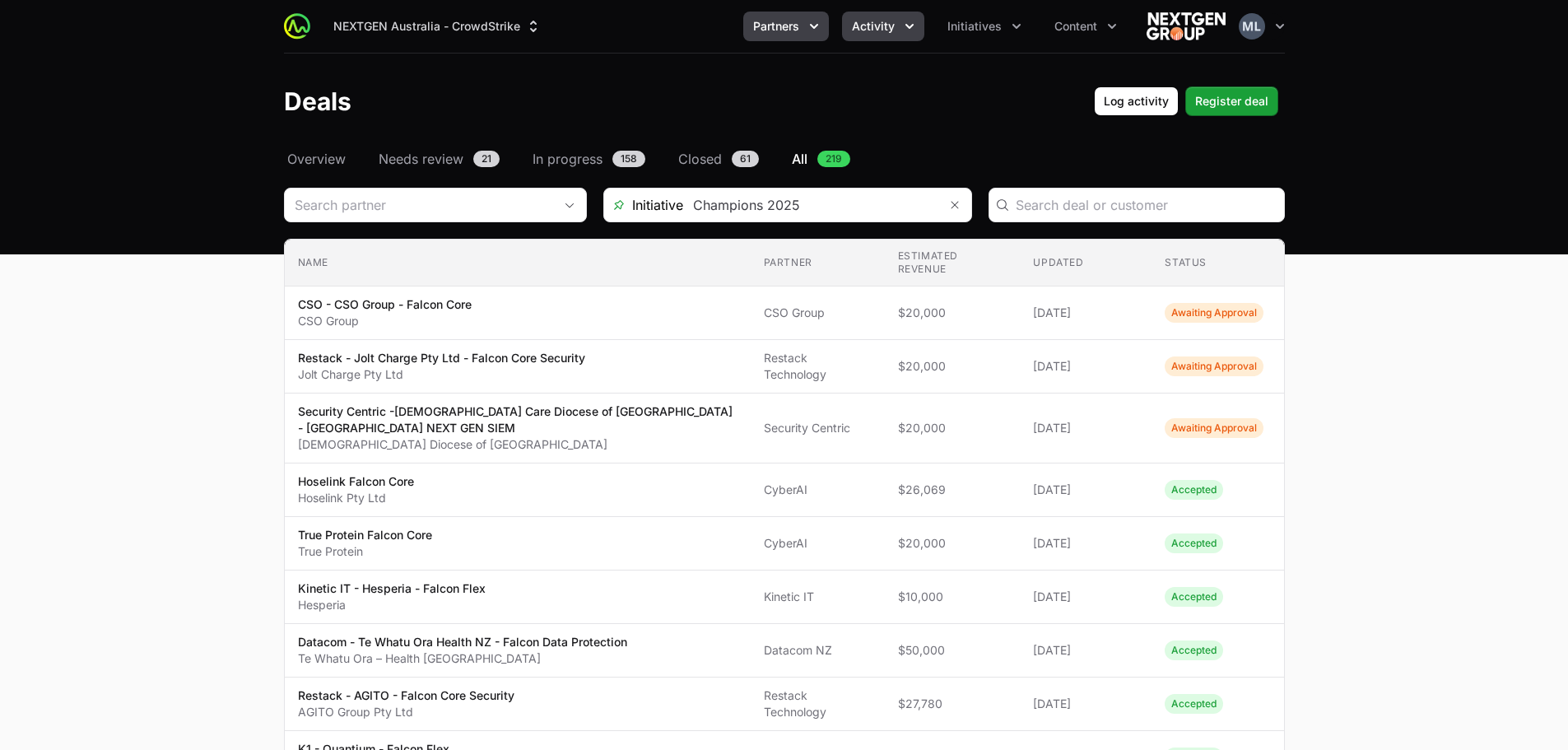
click at [816, 31] on icon "Partners menu" at bounding box center [814, 27] width 17 height 17
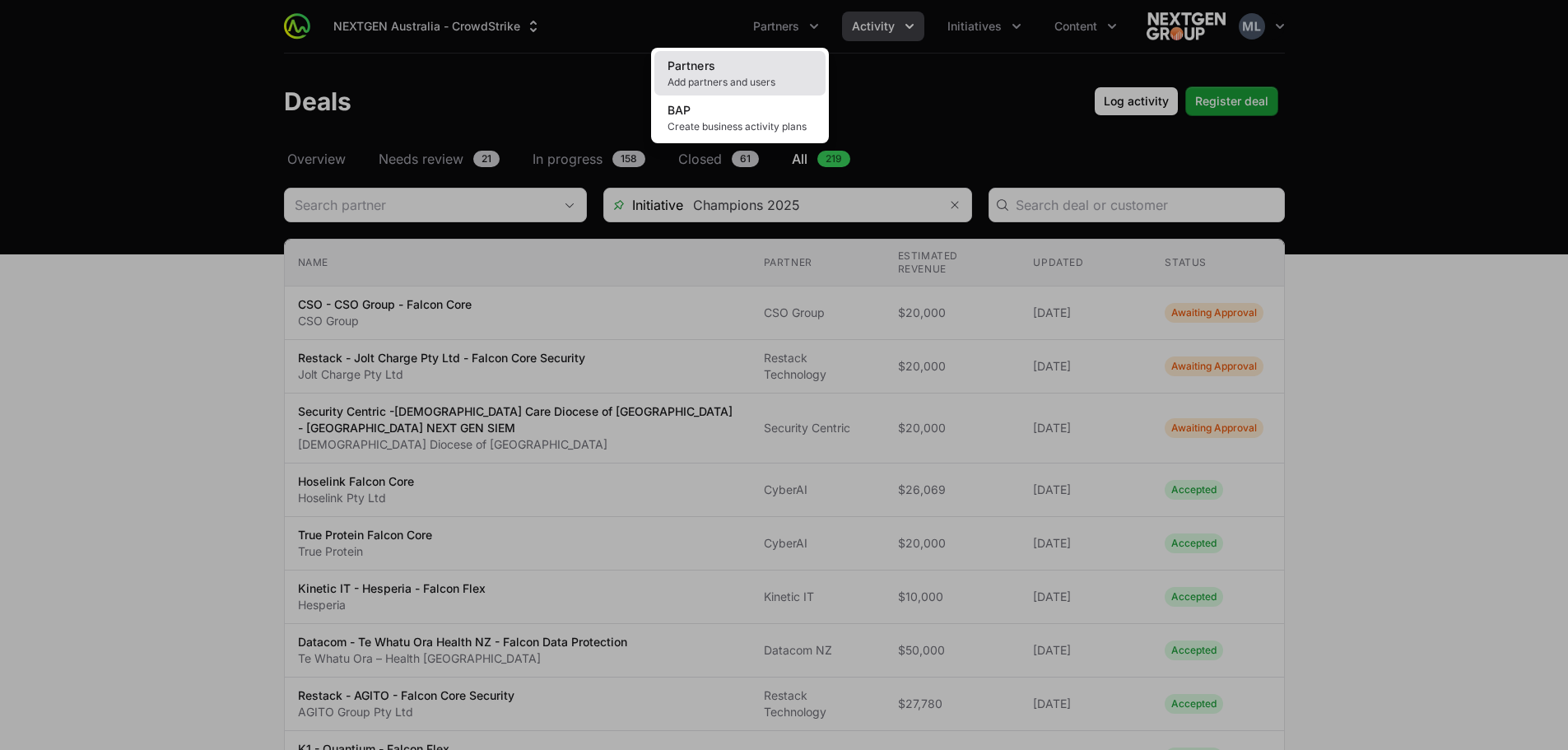
click at [726, 68] on link "Partners Add partners and users" at bounding box center [739, 72] width 171 height 44
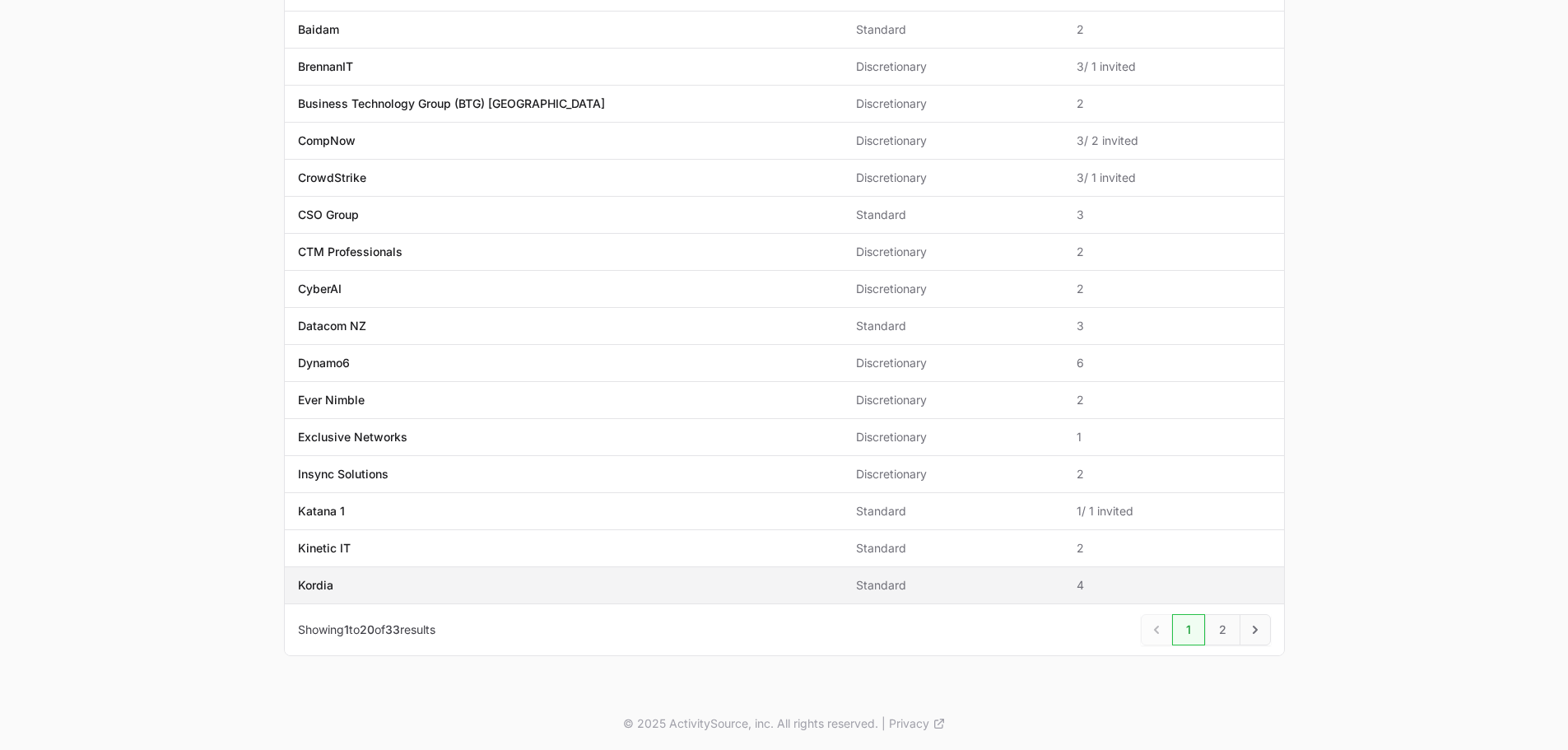
scroll to position [392, 0]
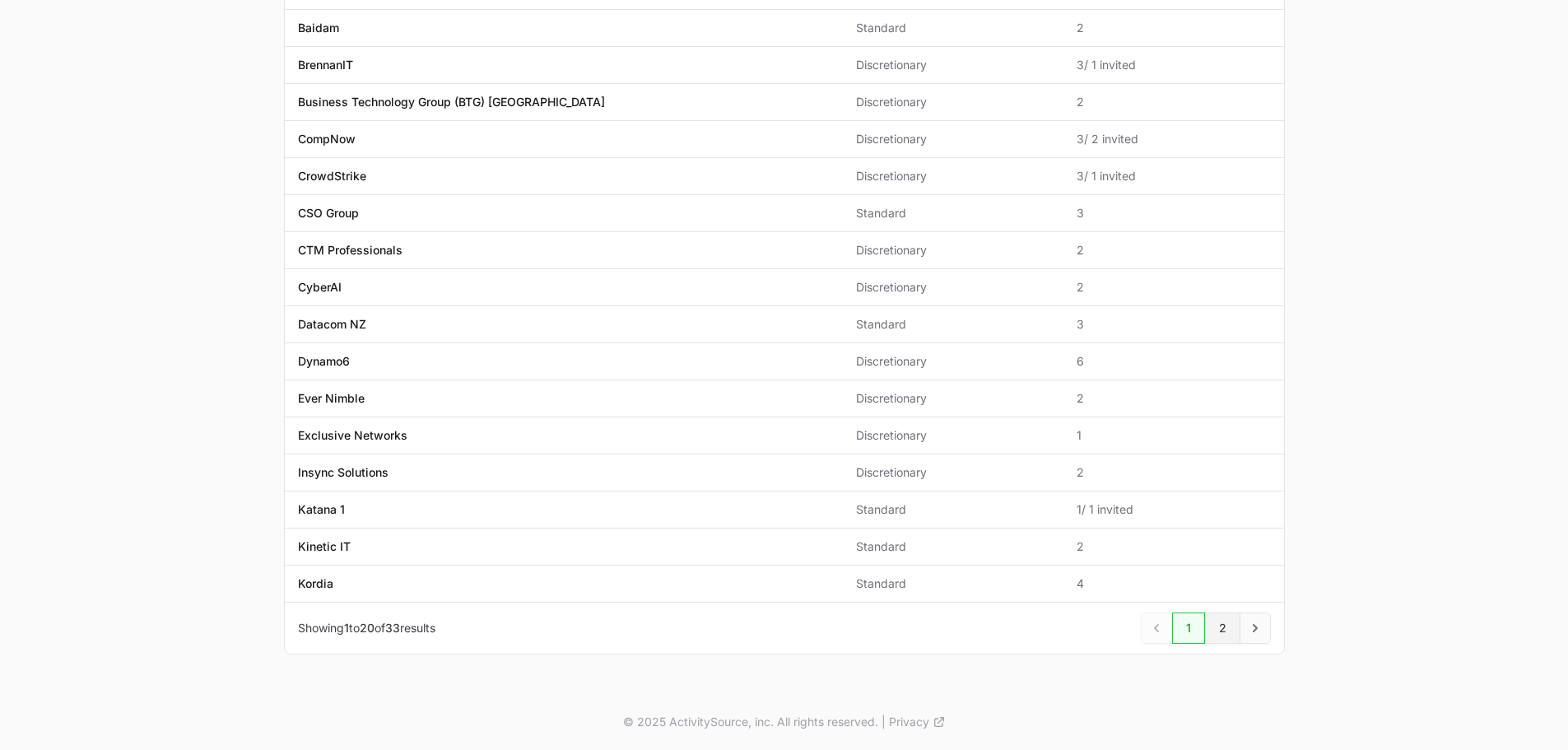
click at [1209, 631] on link "2" at bounding box center [1222, 628] width 35 height 32
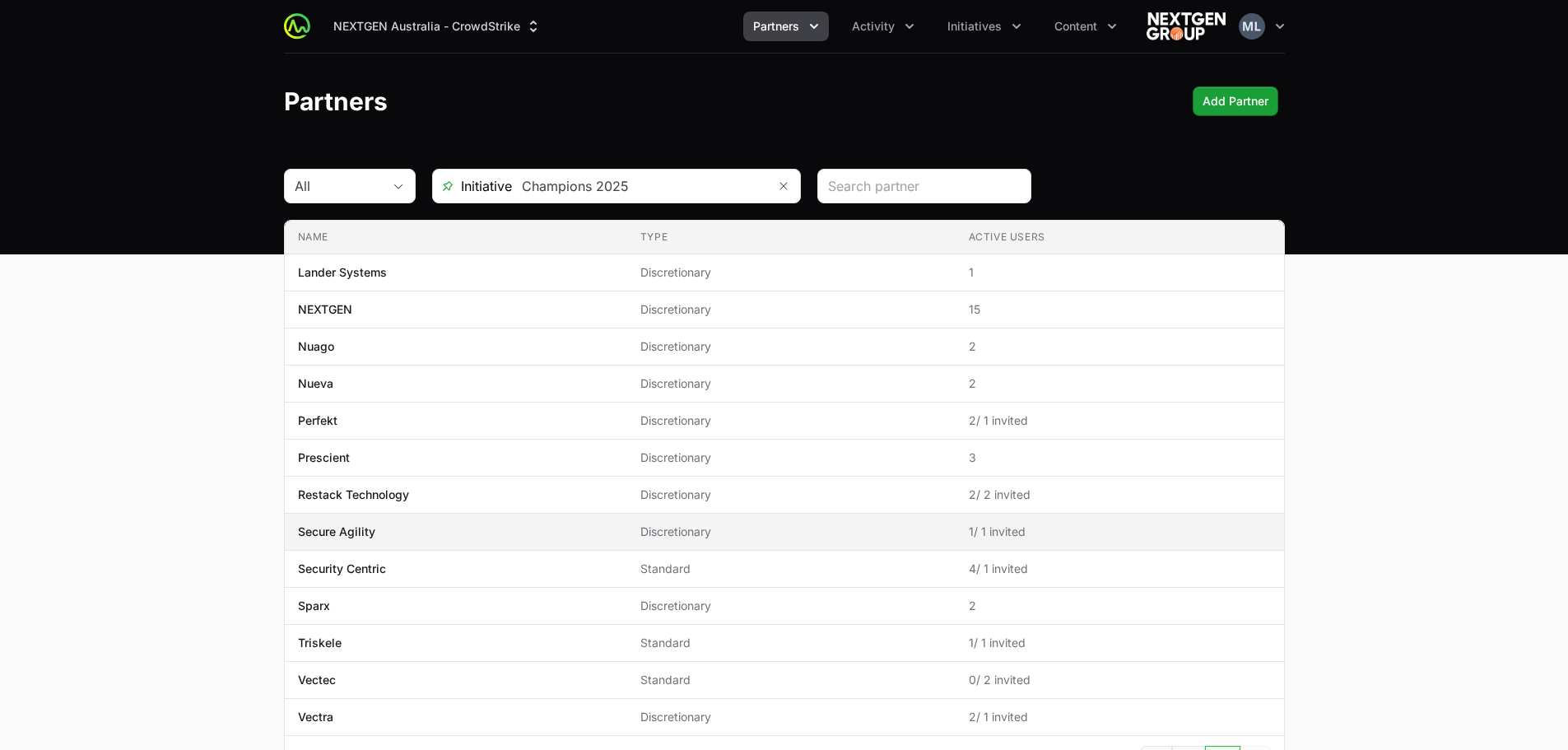
click at [349, 530] on p "Secure Agility" at bounding box center [337, 532] width 77 height 17
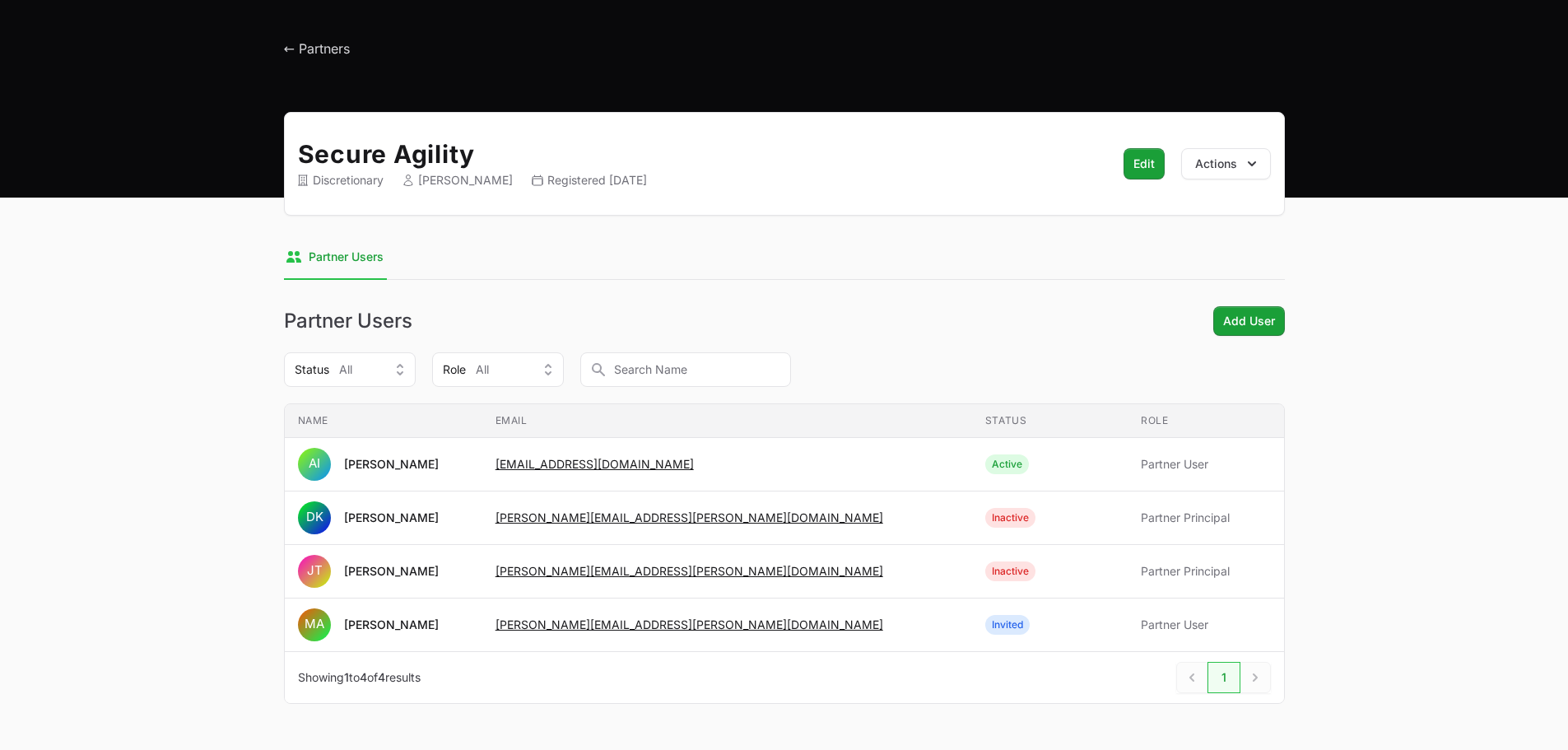
scroll to position [82, 0]
